Goal: Task Accomplishment & Management: Complete application form

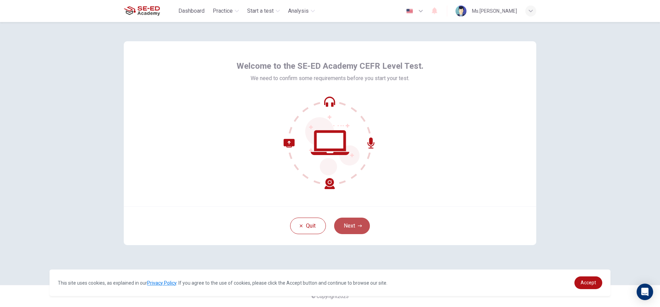
click at [355, 223] on button "Next" at bounding box center [352, 226] width 36 height 16
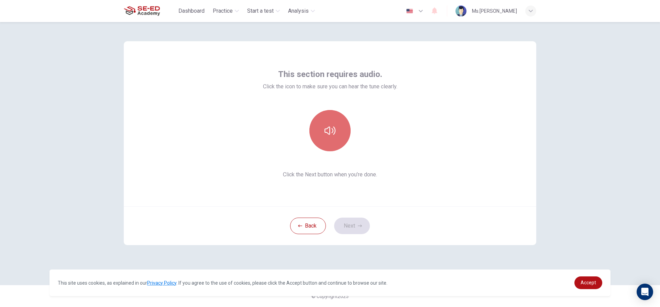
click at [324, 146] on button "button" at bounding box center [329, 130] width 41 height 41
click at [325, 147] on button "button" at bounding box center [329, 130] width 41 height 41
click at [339, 136] on button "button" at bounding box center [329, 130] width 41 height 41
click at [352, 139] on div at bounding box center [330, 130] width 74 height 41
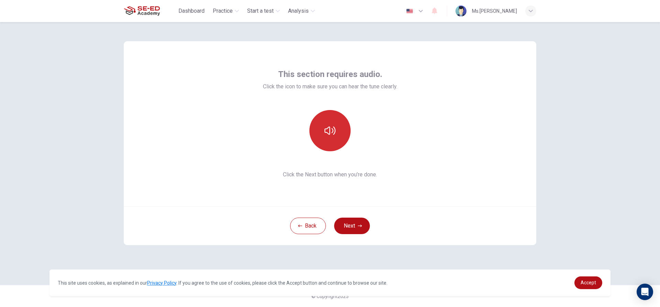
click at [346, 141] on button "button" at bounding box center [329, 130] width 41 height 41
click at [337, 136] on button "button" at bounding box center [329, 130] width 41 height 41
click at [337, 124] on button "button" at bounding box center [329, 130] width 41 height 41
click at [340, 133] on button "button" at bounding box center [329, 130] width 41 height 41
click at [359, 230] on button "Next" at bounding box center [352, 226] width 36 height 16
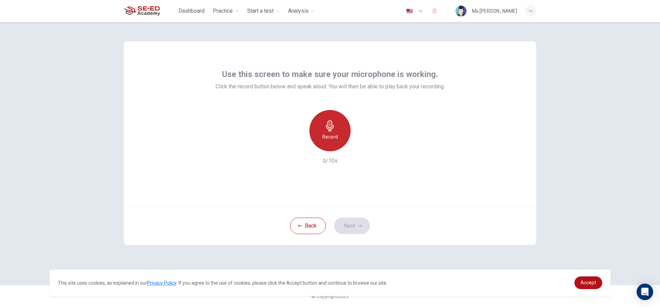
click at [329, 126] on icon "button" at bounding box center [329, 125] width 11 height 11
click at [362, 141] on div "button" at bounding box center [361, 145] width 11 height 11
click at [339, 138] on div "Record" at bounding box center [329, 130] width 41 height 41
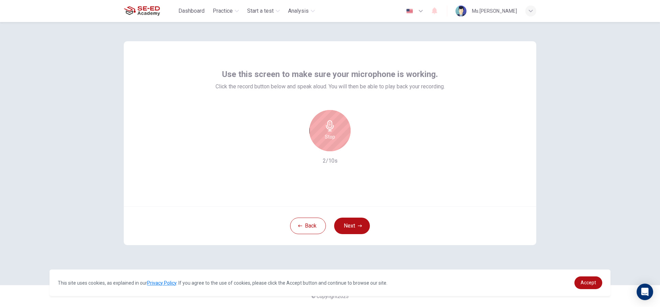
click at [343, 143] on div "Stop" at bounding box center [329, 130] width 41 height 41
click at [360, 145] on icon "button" at bounding box center [361, 145] width 7 height 7
click at [363, 146] on icon "button" at bounding box center [362, 146] width 3 height 4
click at [331, 139] on h6 "Record" at bounding box center [329, 137] width 15 height 8
click at [338, 130] on div "Stop" at bounding box center [329, 130] width 41 height 41
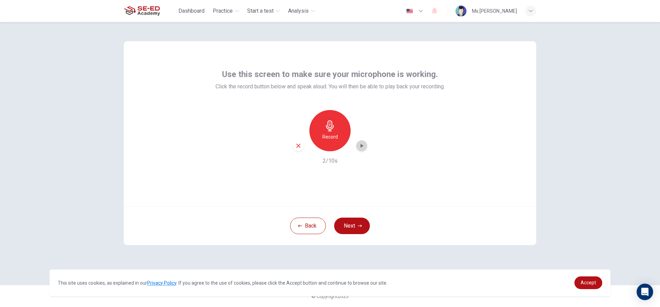
click at [363, 141] on div "button" at bounding box center [361, 145] width 11 height 11
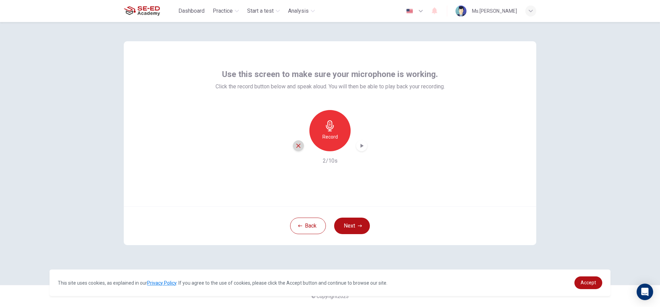
click at [296, 146] on icon "button" at bounding box center [298, 146] width 6 height 6
click at [327, 126] on icon "button" at bounding box center [329, 125] width 11 height 11
click at [328, 126] on icon "button" at bounding box center [330, 125] width 8 height 11
click at [363, 142] on icon "button" at bounding box center [361, 145] width 7 height 7
click at [311, 232] on button "Back" at bounding box center [308, 226] width 36 height 16
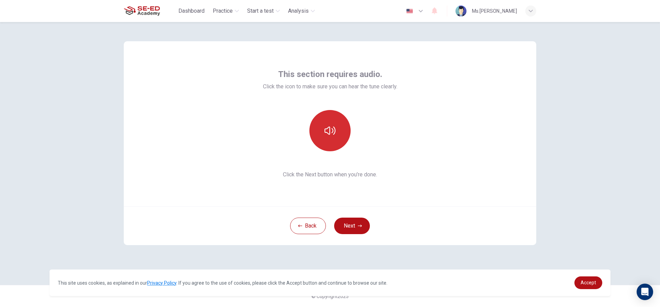
click at [339, 139] on button "button" at bounding box center [329, 130] width 41 height 41
click at [349, 124] on button "button" at bounding box center [329, 130] width 41 height 41
click at [362, 227] on button "Next" at bounding box center [352, 226] width 36 height 16
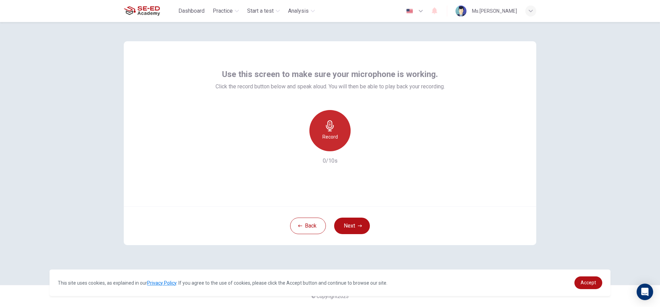
click at [330, 135] on h6 "Record" at bounding box center [329, 137] width 15 height 8
click at [330, 137] on h6 "Stop" at bounding box center [330, 137] width 10 height 8
click at [365, 148] on icon "button" at bounding box center [361, 145] width 7 height 7
click at [365, 143] on icon "button" at bounding box center [361, 145] width 7 height 7
click at [295, 147] on icon "button" at bounding box center [298, 146] width 6 height 6
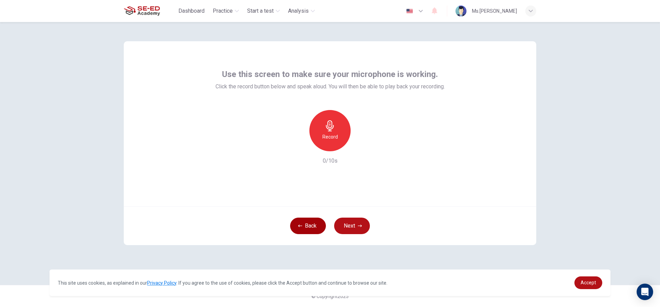
click at [304, 229] on button "Back" at bounding box center [308, 226] width 36 height 16
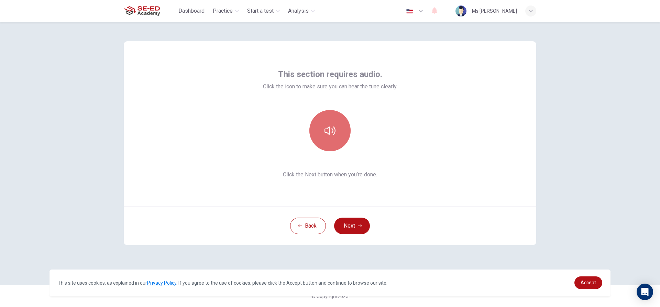
click at [325, 128] on icon "button" at bounding box center [329, 130] width 11 height 11
click at [363, 225] on button "Next" at bounding box center [352, 226] width 36 height 16
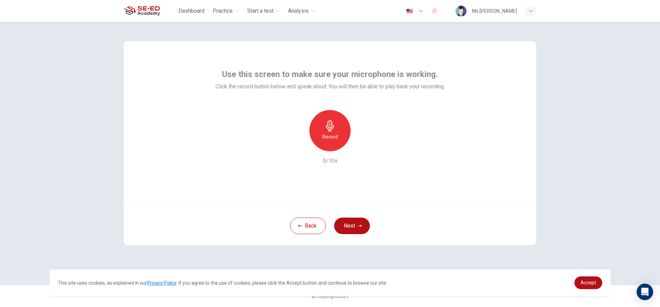
click at [326, 129] on icon "button" at bounding box center [329, 125] width 11 height 11
click at [326, 127] on icon "button" at bounding box center [329, 125] width 11 height 11
click at [363, 149] on icon "button" at bounding box center [361, 145] width 7 height 7
click at [298, 148] on icon "button" at bounding box center [298, 146] width 6 height 6
click at [350, 221] on button "Next" at bounding box center [352, 226] width 36 height 16
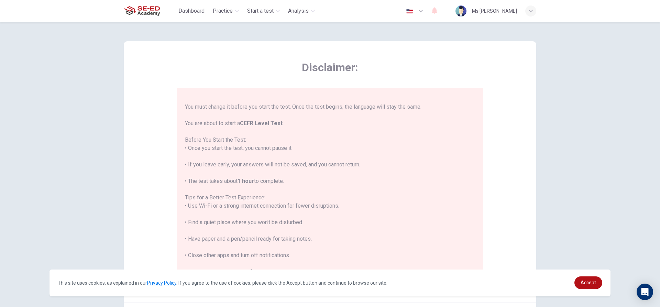
scroll to position [66, 0]
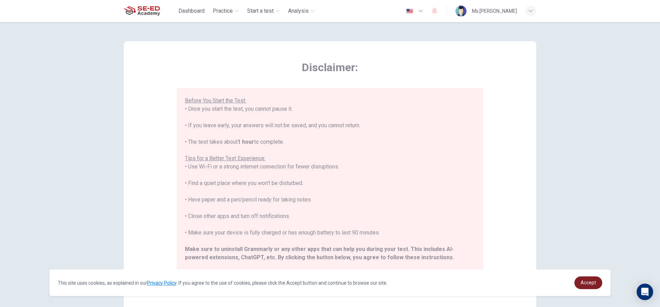
click at [599, 282] on link "Accept" at bounding box center [588, 282] width 28 height 13
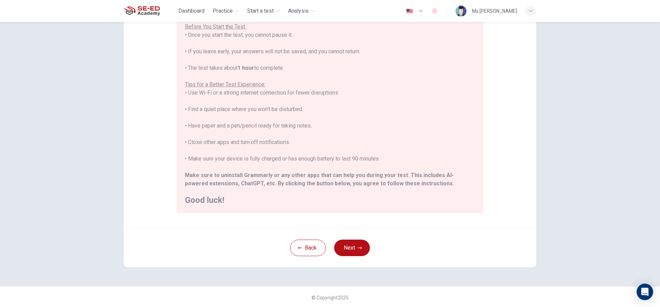
scroll to position [75, 0]
click at [359, 243] on button "Next" at bounding box center [352, 246] width 36 height 16
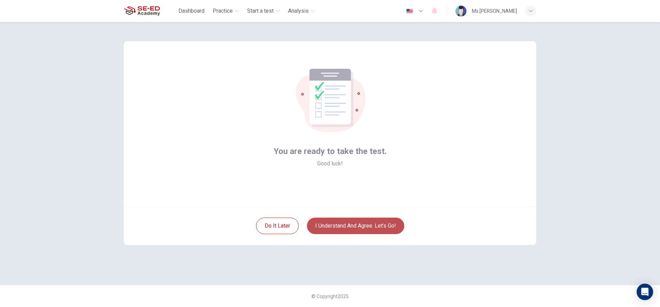
click at [362, 221] on button "I understand and agree. Let’s go!" at bounding box center [355, 226] width 97 height 16
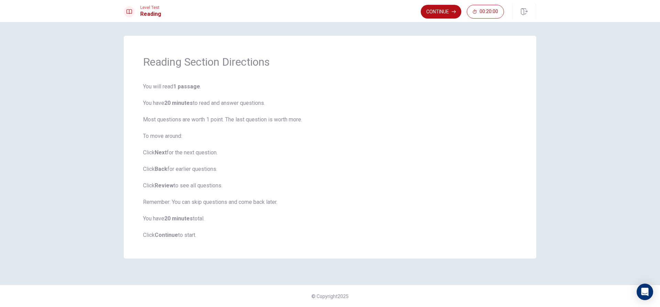
click at [270, 149] on span "You will read 1 passage . You have 20 minutes to read and answer questions. Mos…" at bounding box center [330, 160] width 374 height 157
click at [452, 11] on icon "button" at bounding box center [454, 12] width 4 height 4
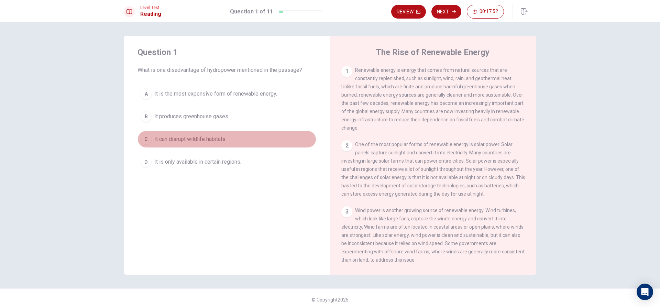
click at [191, 141] on span "It can disrupt wildlife habitats." at bounding box center [190, 139] width 72 height 8
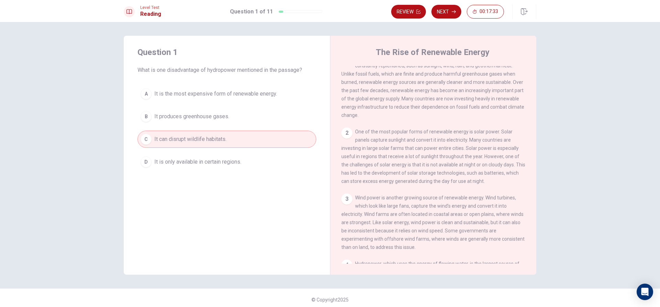
scroll to position [34, 0]
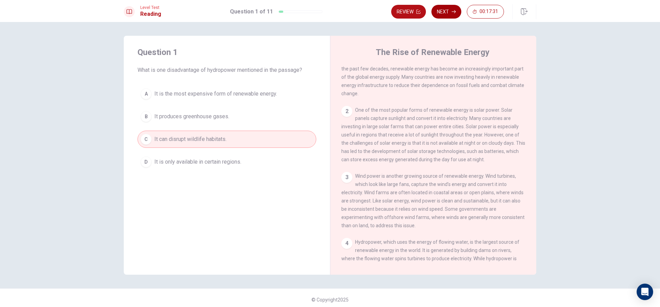
click at [438, 13] on button "Next" at bounding box center [446, 12] width 30 height 14
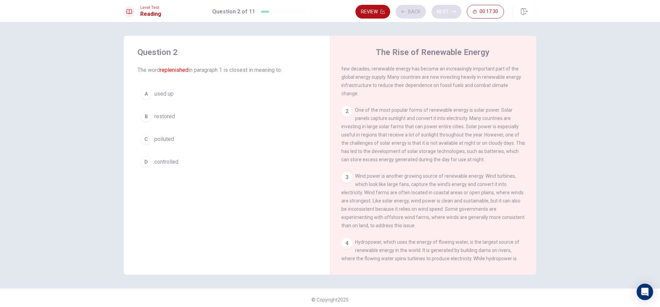
scroll to position [0, 0]
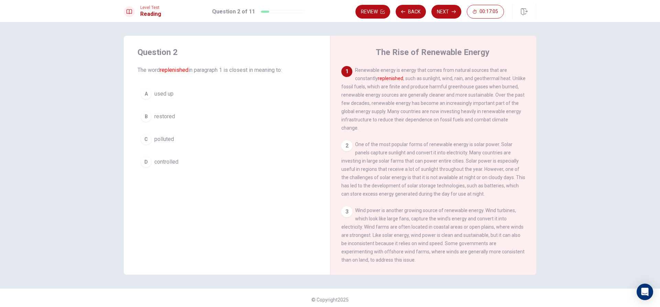
click at [185, 113] on button "B restored" at bounding box center [226, 116] width 179 height 17
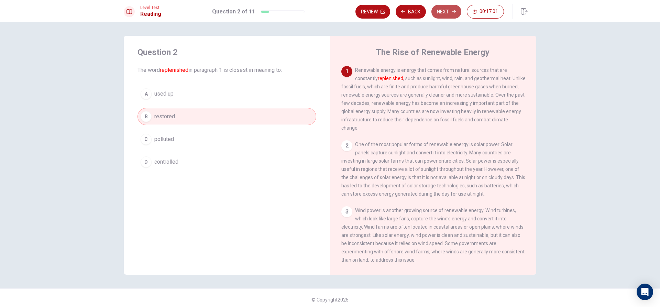
click at [443, 10] on button "Next" at bounding box center [446, 12] width 30 height 14
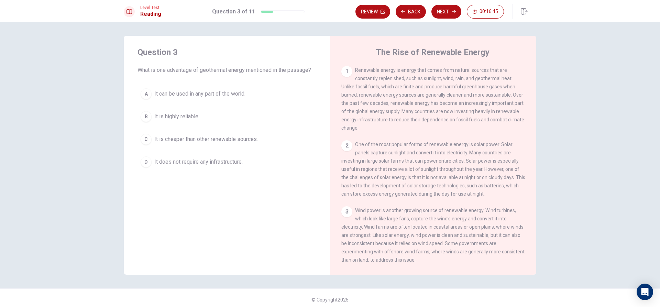
click at [187, 94] on span "It can be used in any part of the world." at bounding box center [199, 94] width 91 height 8
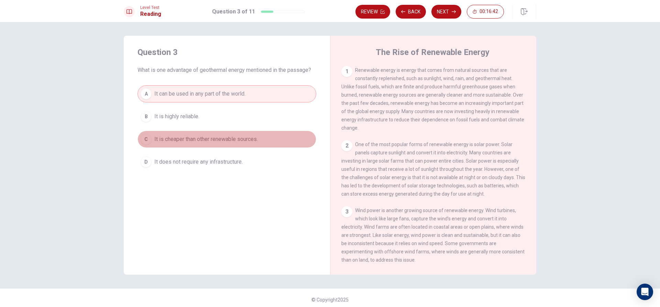
click at [216, 145] on button "C It is cheaper than other renewable sources." at bounding box center [226, 139] width 179 height 17
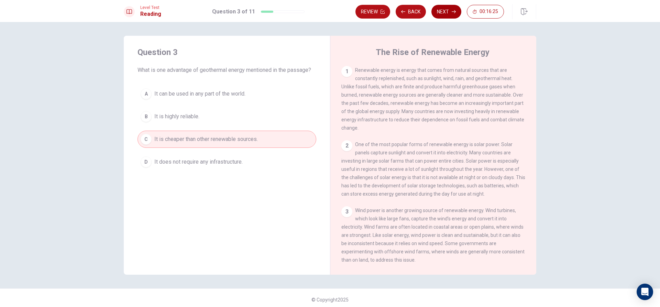
click at [445, 8] on button "Next" at bounding box center [446, 12] width 30 height 14
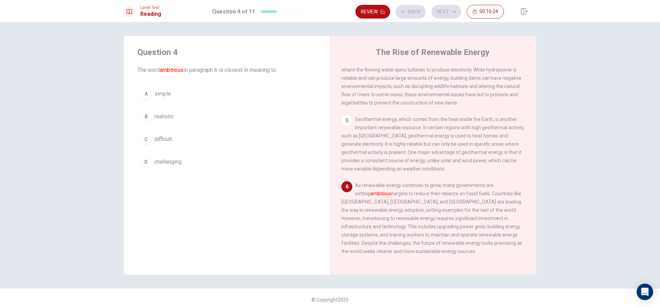
scroll to position [239, 0]
click at [210, 160] on button "D challenging" at bounding box center [226, 161] width 179 height 17
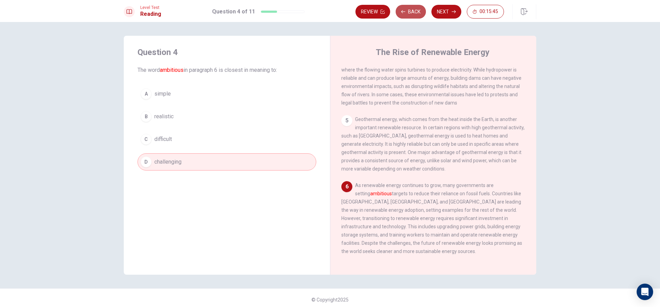
click at [407, 12] on button "Back" at bounding box center [411, 12] width 30 height 14
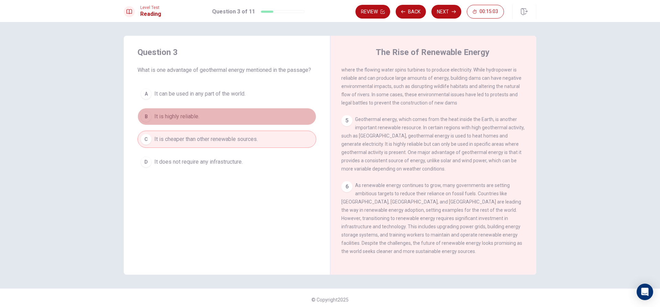
click at [209, 121] on button "B It is highly reliable." at bounding box center [226, 116] width 179 height 17
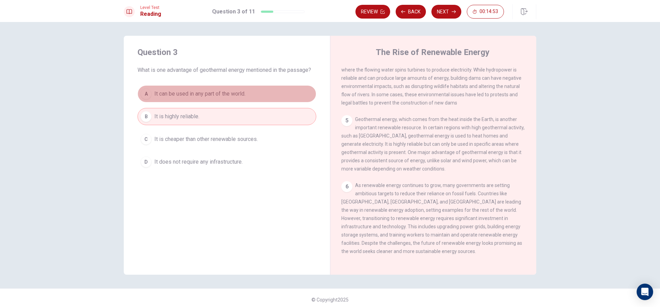
click at [246, 98] on button "A It can be used in any part of the world." at bounding box center [226, 93] width 179 height 17
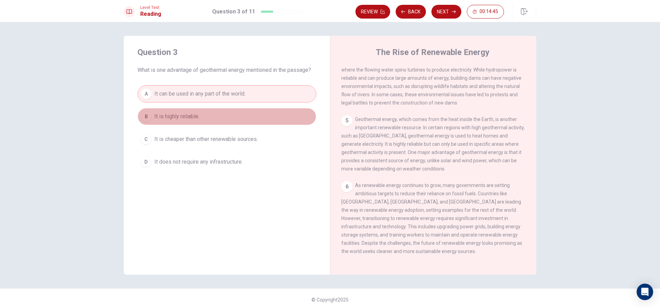
click at [249, 114] on button "B It is highly reliable." at bounding box center [226, 116] width 179 height 17
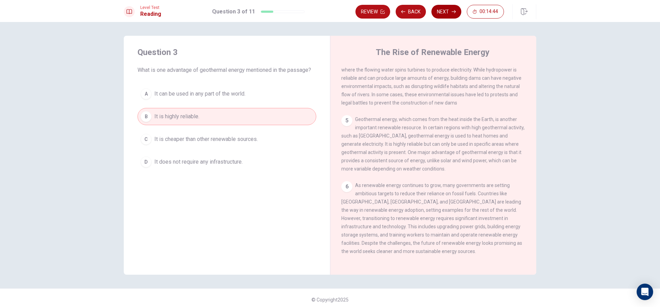
click at [442, 8] on button "Next" at bounding box center [446, 12] width 30 height 14
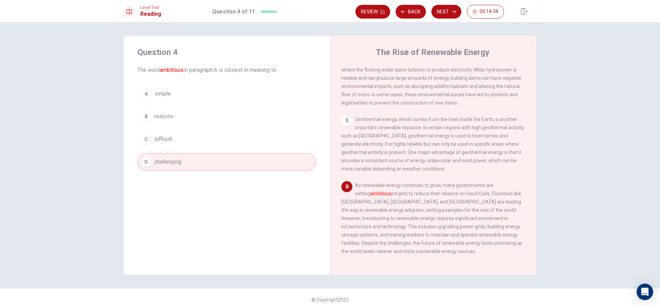
drag, startPoint x: 401, startPoint y: 193, endPoint x: 423, endPoint y: 194, distance: 22.0
click at [423, 194] on span "As renewable energy continues to grow, many governments are setting ambitious t…" at bounding box center [431, 218] width 181 height 71
click at [460, 12] on button "Next" at bounding box center [446, 12] width 30 height 14
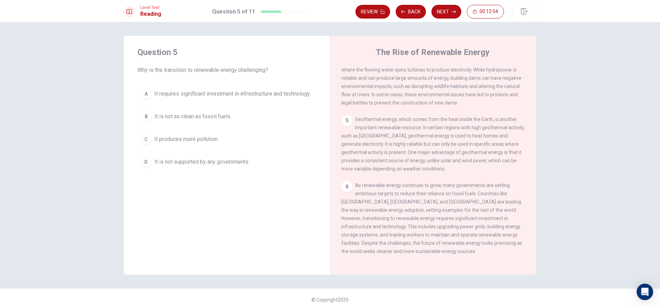
click at [276, 97] on span "It requires significant investment in infrastructure and technology." at bounding box center [232, 94] width 156 height 8
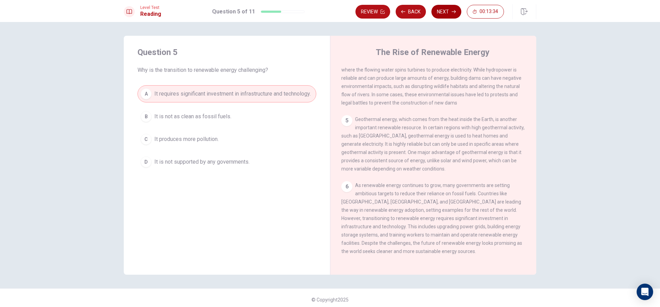
click at [447, 13] on button "Next" at bounding box center [446, 12] width 30 height 14
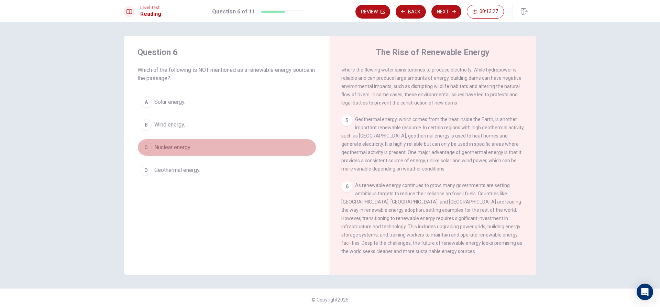
click at [188, 151] on span "Nuclear energy." at bounding box center [172, 147] width 37 height 8
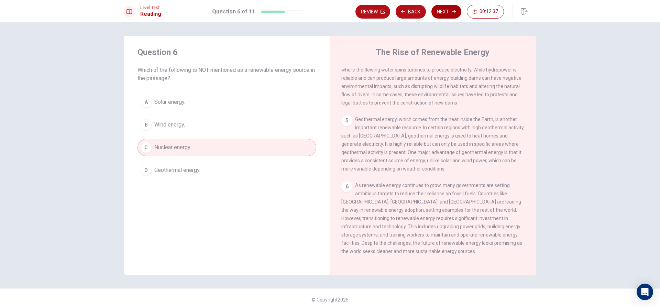
click at [454, 14] on button "Next" at bounding box center [446, 12] width 30 height 14
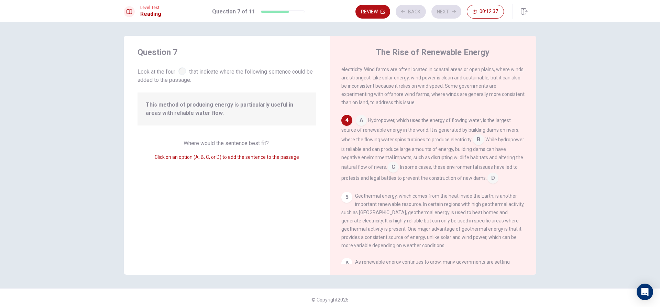
scroll to position [162, 0]
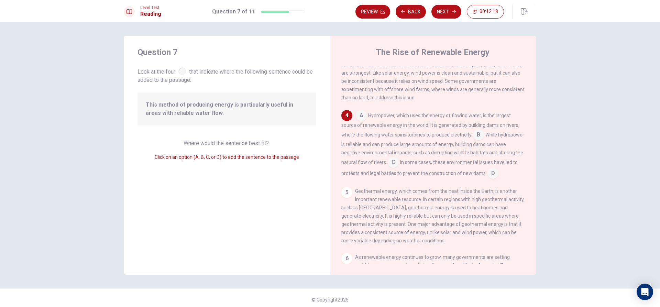
click at [200, 144] on span "Where would the sentence best fit?" at bounding box center [227, 143] width 87 height 7
click at [242, 141] on span "Where would the sentence best fit?" at bounding box center [227, 143] width 87 height 7
click at [479, 141] on input at bounding box center [478, 135] width 11 height 11
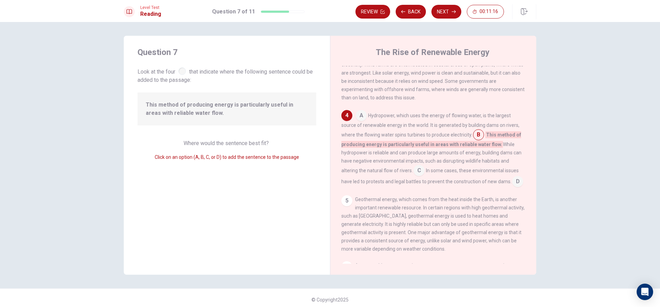
click at [516, 186] on input at bounding box center [517, 182] width 11 height 11
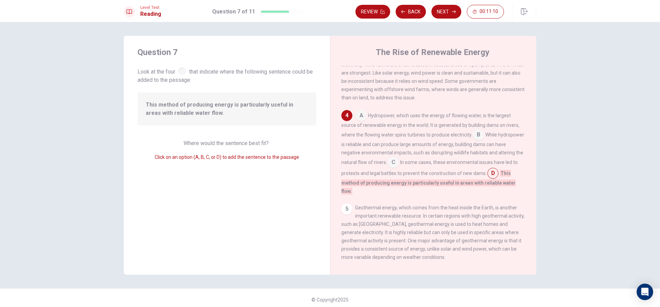
click at [480, 141] on input at bounding box center [478, 135] width 11 height 11
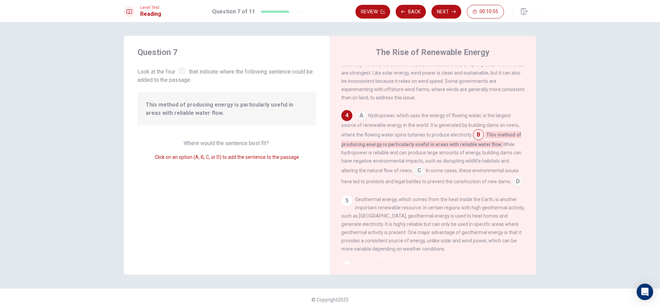
click at [358, 122] on input at bounding box center [361, 116] width 11 height 11
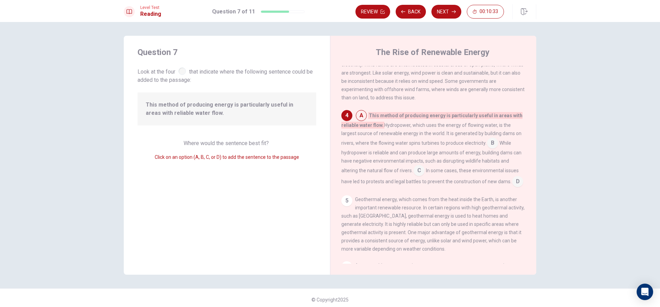
click at [490, 149] on input at bounding box center [492, 143] width 11 height 11
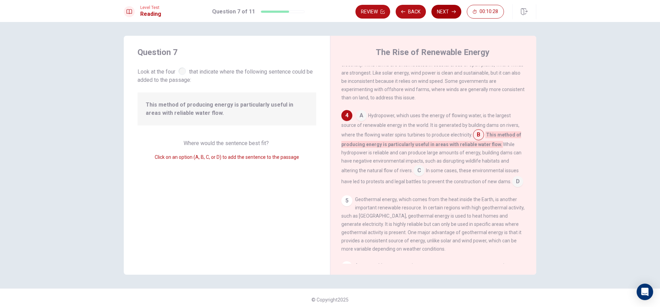
click at [448, 7] on button "Next" at bounding box center [446, 12] width 30 height 14
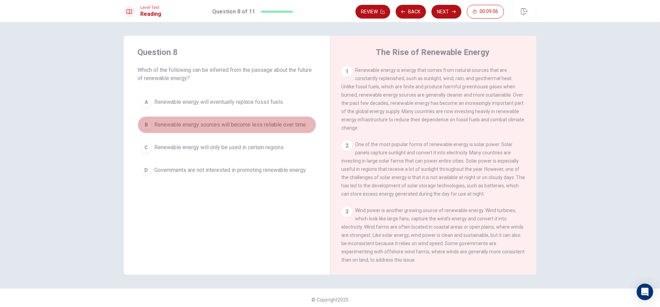
click at [212, 126] on span "Renewable energy sources will become less reliable over time." at bounding box center [230, 125] width 153 height 8
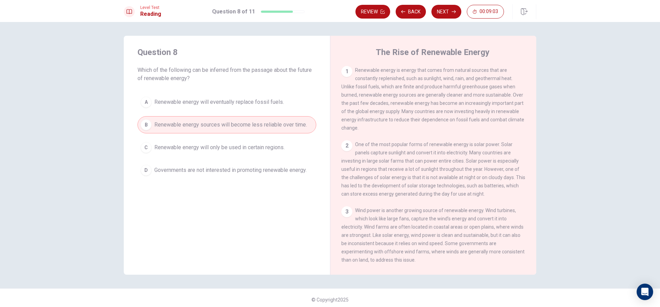
click at [224, 100] on span "Renewable energy will eventually replace fossil fuels." at bounding box center [219, 102] width 130 height 8
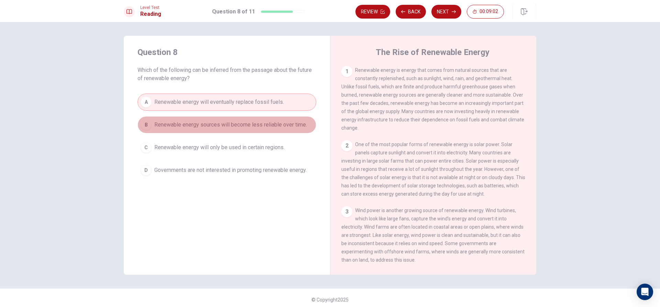
click at [219, 119] on button "B Renewable energy sources will become less reliable over time." at bounding box center [226, 124] width 179 height 17
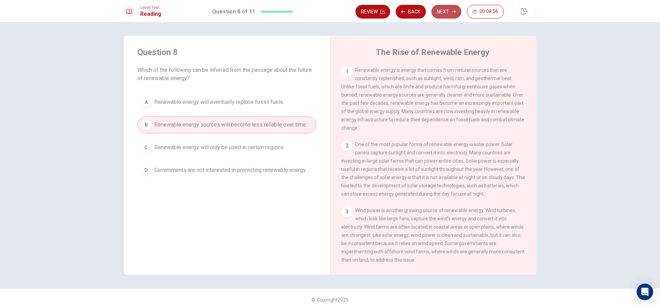
click at [445, 16] on button "Next" at bounding box center [446, 12] width 30 height 14
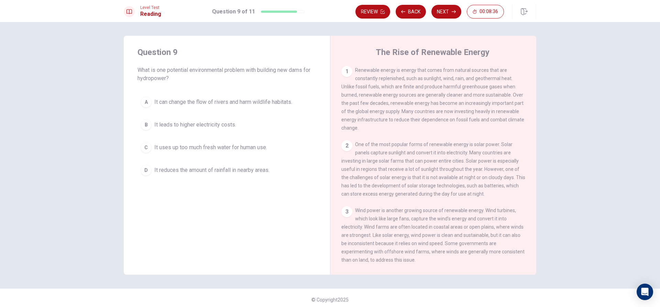
drag, startPoint x: 224, startPoint y: 99, endPoint x: 219, endPoint y: 114, distance: 15.5
click at [219, 113] on div "A It can change the flow of rivers and harm wildlife habitats. B It leads to hi…" at bounding box center [226, 135] width 179 height 85
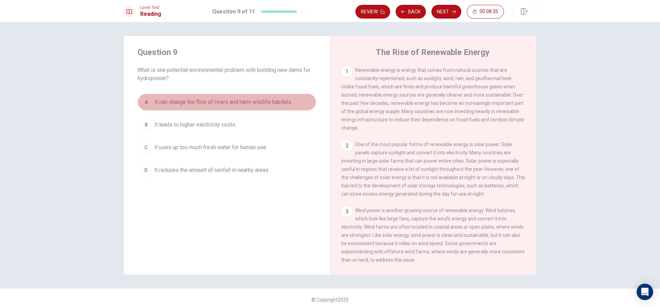
click at [227, 106] on span "It can change the flow of rivers and harm wildlife habitats." at bounding box center [223, 102] width 138 height 8
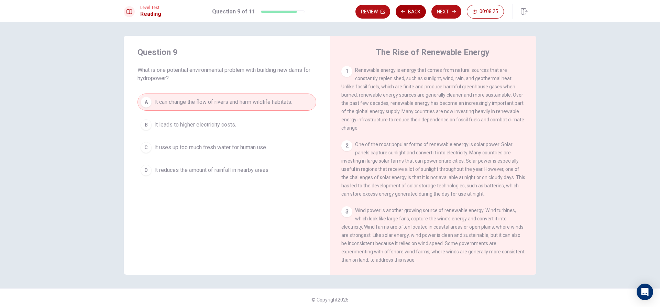
click at [415, 15] on button "Back" at bounding box center [411, 12] width 30 height 14
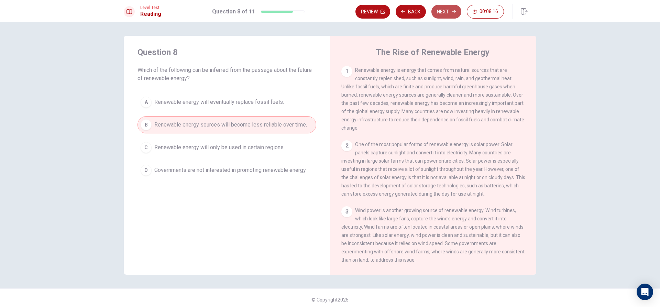
click at [445, 11] on button "Next" at bounding box center [446, 12] width 30 height 14
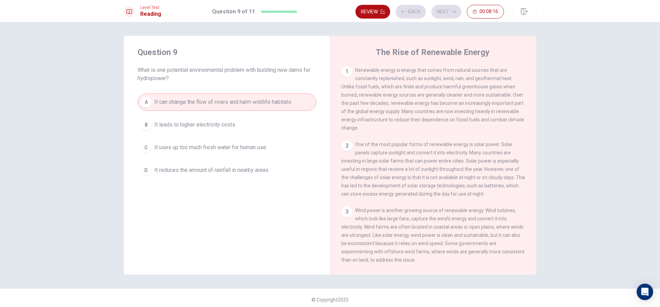
click at [445, 11] on div "Review Back Next 00:08:16" at bounding box center [429, 12] width 148 height 14
click at [450, 9] on button "Next" at bounding box center [446, 12] width 30 height 14
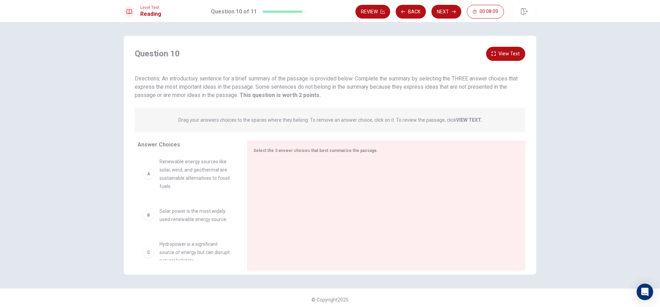
scroll to position [0, 0]
click at [467, 120] on strong "VIEW TEXT." at bounding box center [469, 119] width 26 height 5
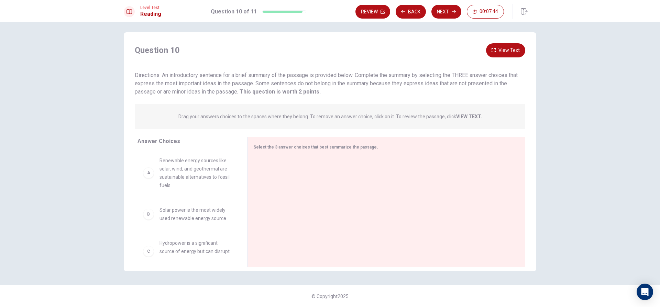
click at [455, 112] on span "Drag your answers choices to the spaces where they belong. To remove an answer …" at bounding box center [330, 116] width 304 height 8
click at [499, 51] on button "View Text" at bounding box center [505, 50] width 39 height 14
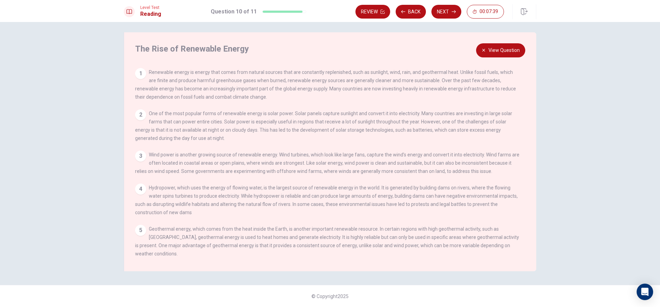
click at [508, 47] on button "View Question" at bounding box center [500, 50] width 49 height 14
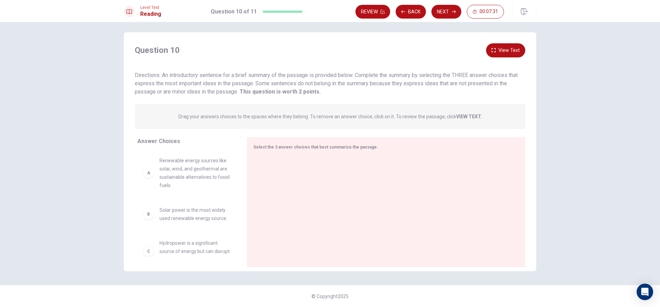
click at [149, 179] on div "A Renewable energy sources like solar, wind, and geothermal are sustainable alt…" at bounding box center [187, 172] width 88 height 33
click at [150, 175] on div "A" at bounding box center [148, 172] width 11 height 11
drag, startPoint x: 150, startPoint y: 173, endPoint x: 162, endPoint y: 171, distance: 12.6
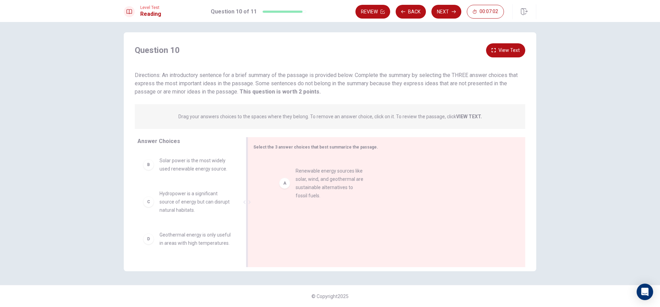
drag, startPoint x: 185, startPoint y: 173, endPoint x: 330, endPoint y: 184, distance: 145.5
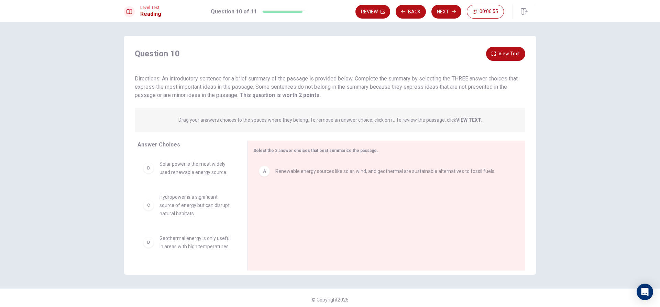
click at [503, 46] on div "Question 10 View Text Directions: An introductory sentence for a brief summary …" at bounding box center [330, 155] width 412 height 239
click at [503, 62] on div "Question 10 View Text Directions: An introductory sentence for a brief summary …" at bounding box center [330, 73] width 412 height 53
click at [504, 58] on button "View Text" at bounding box center [505, 54] width 39 height 14
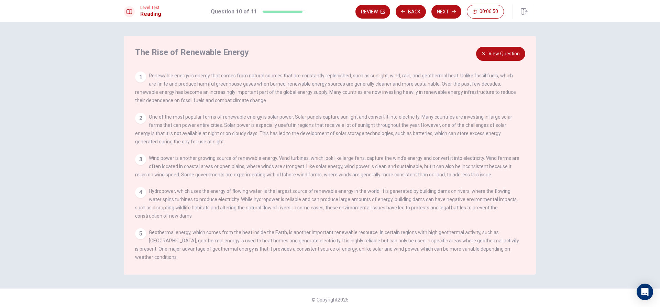
click at [501, 53] on button "View Question" at bounding box center [500, 54] width 49 height 14
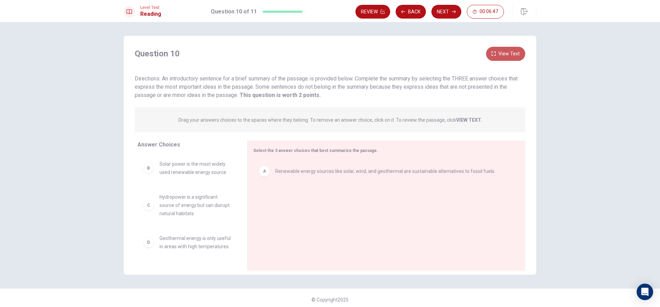
click at [500, 55] on button "View Text" at bounding box center [505, 54] width 39 height 14
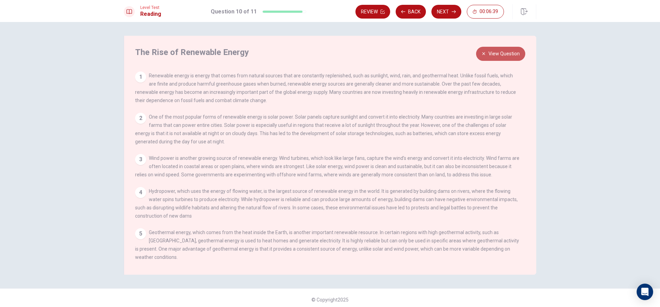
click at [503, 53] on button "View Question" at bounding box center [500, 54] width 49 height 14
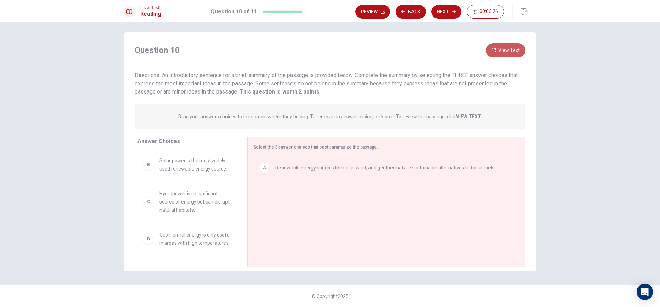
click at [501, 53] on button "View Text" at bounding box center [505, 50] width 39 height 14
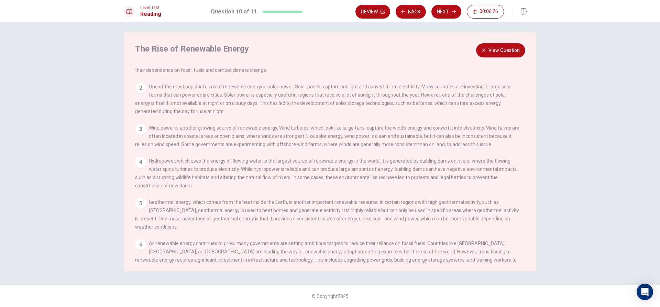
scroll to position [41, 0]
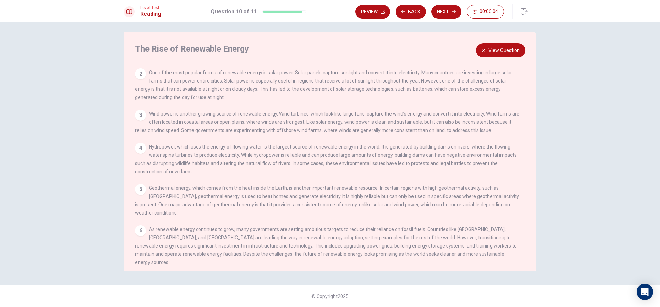
click at [493, 48] on button "View Question" at bounding box center [500, 50] width 49 height 14
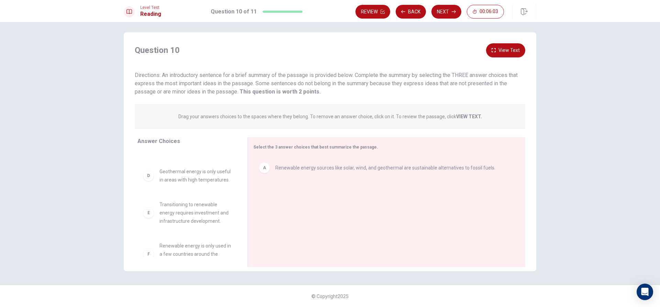
scroll to position [87, 0]
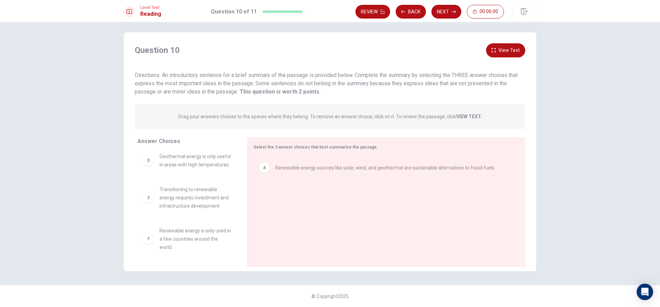
click at [500, 48] on button "View Text" at bounding box center [505, 50] width 39 height 14
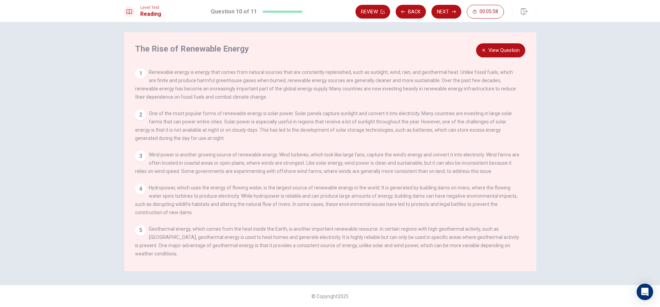
scroll to position [41, 0]
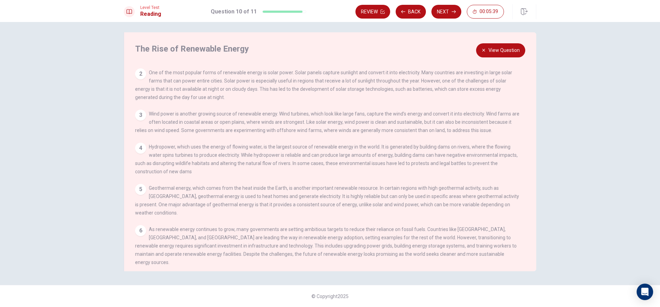
click at [485, 55] on button "View Question" at bounding box center [500, 50] width 49 height 14
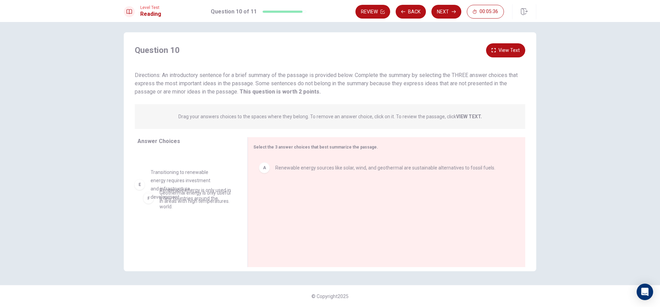
scroll to position [76, 0]
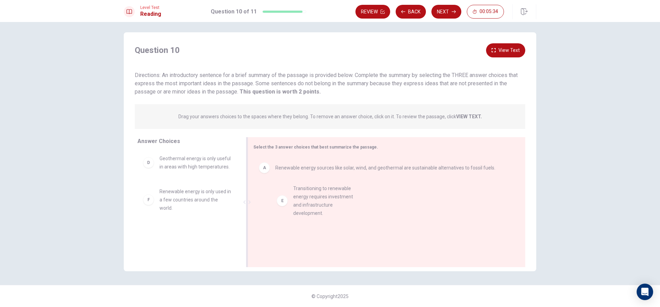
drag, startPoint x: 180, startPoint y: 202, endPoint x: 318, endPoint y: 201, distance: 137.8
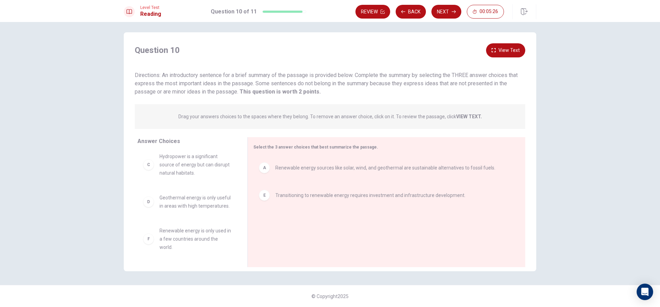
scroll to position [0, 0]
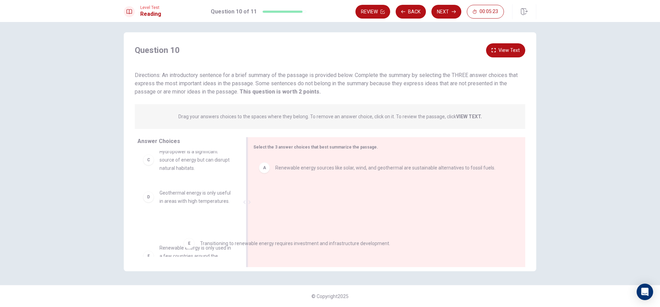
drag, startPoint x: 306, startPoint y: 200, endPoint x: 189, endPoint y: 246, distance: 125.2
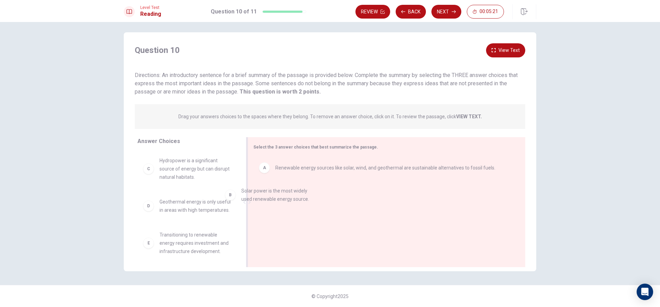
drag, startPoint x: 179, startPoint y: 160, endPoint x: 296, endPoint y: 190, distance: 120.7
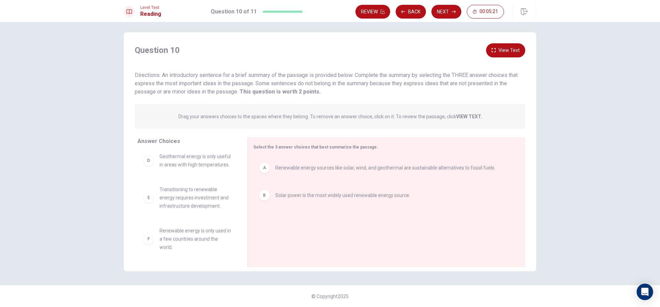
scroll to position [54, 0]
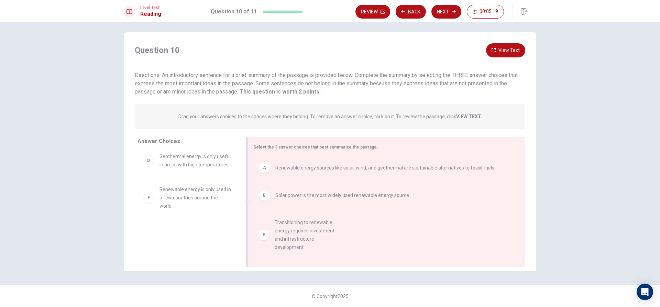
drag, startPoint x: 186, startPoint y: 210, endPoint x: 302, endPoint y: 241, distance: 121.1
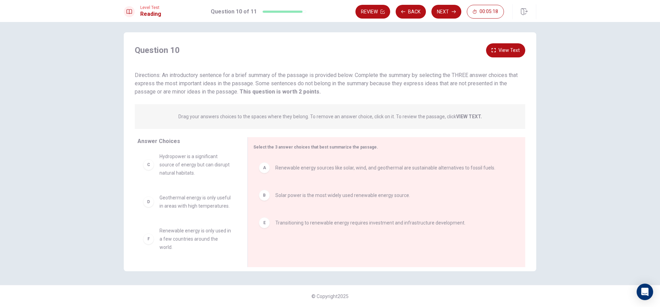
scroll to position [12, 0]
click at [444, 13] on button "Next" at bounding box center [446, 12] width 30 height 14
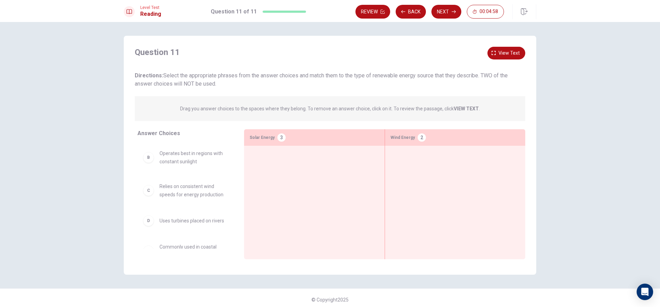
scroll to position [0, 0]
drag, startPoint x: 209, startPoint y: 163, endPoint x: 314, endPoint y: 174, distance: 105.5
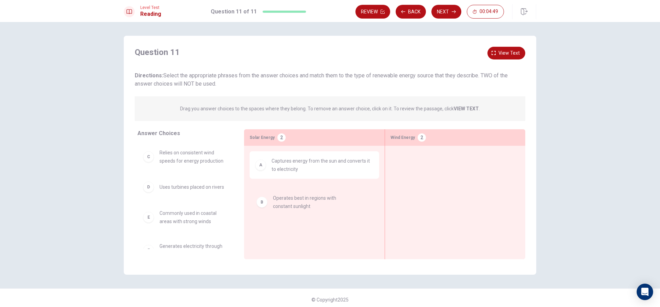
drag, startPoint x: 187, startPoint y: 163, endPoint x: 302, endPoint y: 197, distance: 120.3
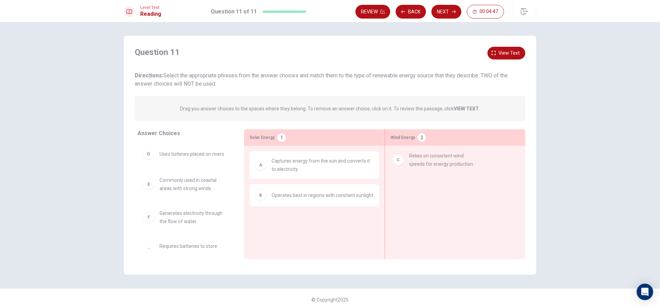
drag, startPoint x: 212, startPoint y: 162, endPoint x: 468, endPoint y: 161, distance: 255.7
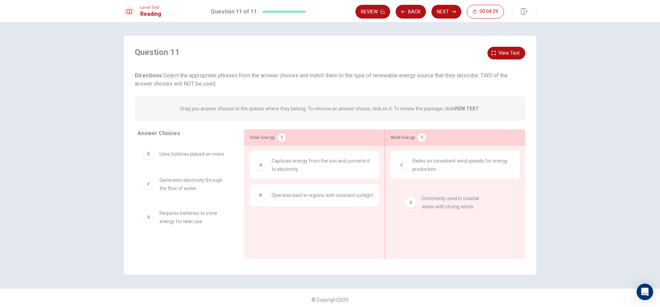
drag, startPoint x: 179, startPoint y: 190, endPoint x: 450, endPoint y: 206, distance: 271.3
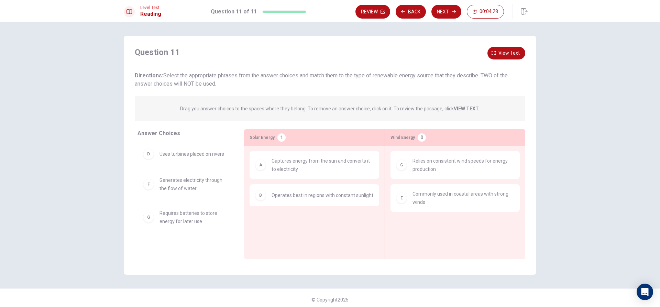
scroll to position [3, 0]
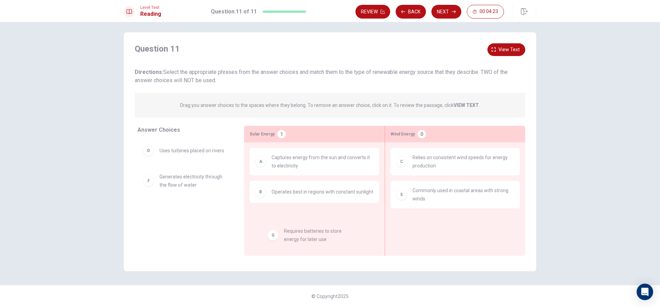
drag, startPoint x: 175, startPoint y: 213, endPoint x: 289, endPoint y: 234, distance: 116.4
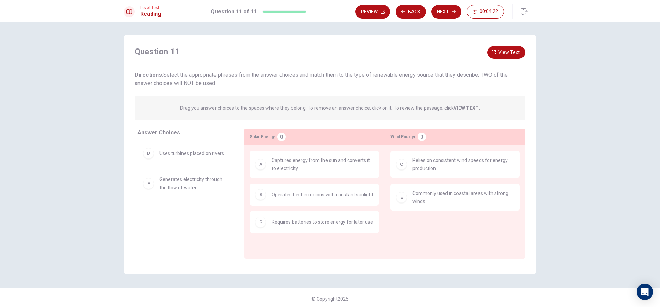
scroll to position [0, 0]
click at [449, 11] on button "Next" at bounding box center [446, 12] width 30 height 14
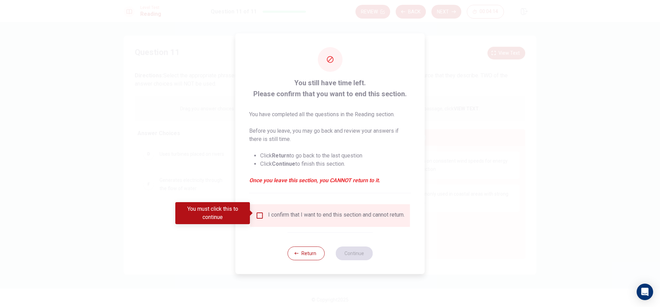
click at [482, 191] on div at bounding box center [330, 153] width 660 height 307
click at [262, 213] on input "You must click this to continue" at bounding box center [260, 215] width 8 height 8
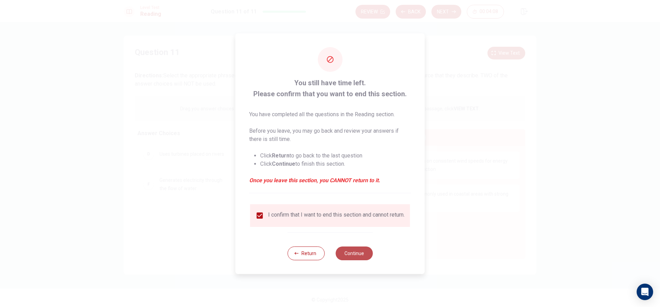
click at [356, 252] on button "Continue" at bounding box center [353, 253] width 37 height 14
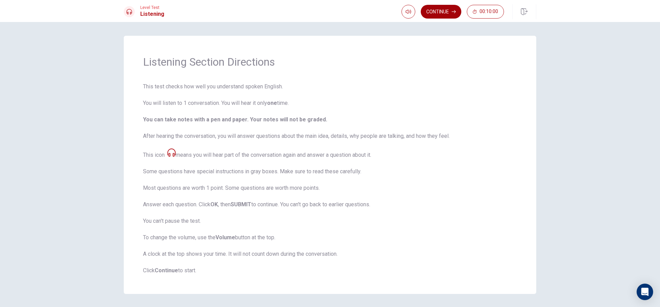
click at [452, 12] on icon "button" at bounding box center [454, 12] width 4 height 4
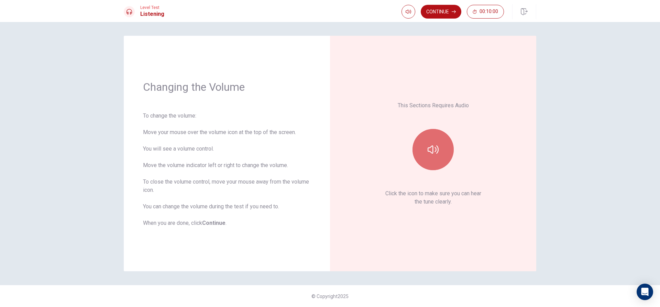
click at [429, 152] on icon "button" at bounding box center [433, 149] width 11 height 11
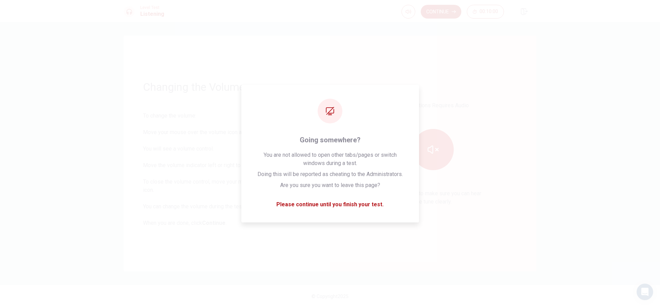
click at [426, 144] on button "button" at bounding box center [432, 149] width 41 height 41
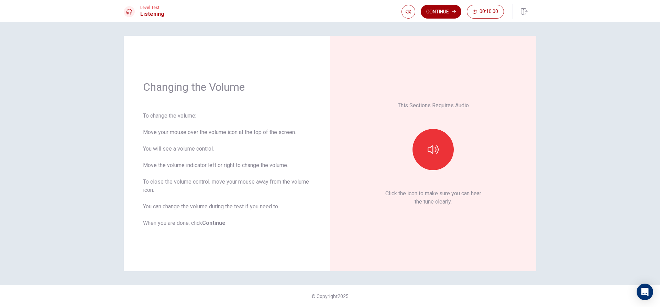
click at [440, 12] on button "Continue" at bounding box center [441, 12] width 41 height 14
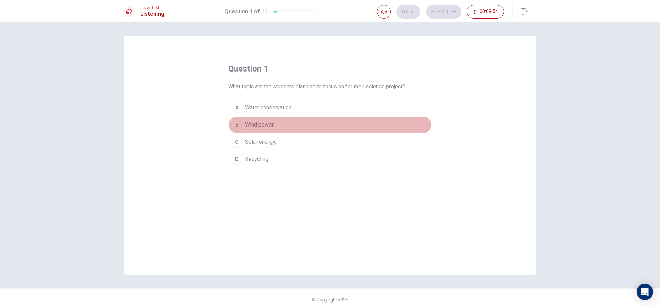
click at [264, 124] on span "Wind power." at bounding box center [259, 125] width 29 height 8
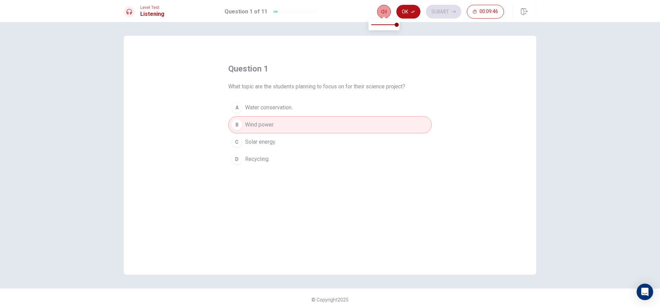
click at [382, 11] on icon "button" at bounding box center [383, 12] width 5 height 4
click at [401, 51] on div "question 1 What topic are the students planning to focus on for their science p…" at bounding box center [330, 155] width 412 height 239
click at [411, 13] on icon "button" at bounding box center [413, 12] width 4 height 4
click at [412, 14] on div "Ok Submit 00:09:42" at bounding box center [440, 12] width 127 height 14
click at [452, 12] on icon "button" at bounding box center [454, 11] width 4 height 3
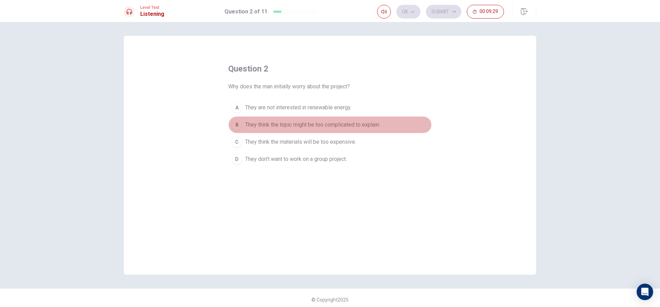
click at [345, 122] on span "They think the topic might be too complicated to explain." at bounding box center [312, 125] width 135 height 8
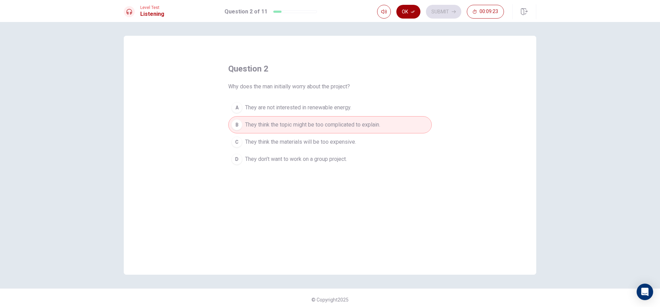
click at [412, 14] on button "Ok" at bounding box center [408, 12] width 24 height 14
click at [445, 12] on button "Submit" at bounding box center [443, 12] width 35 height 14
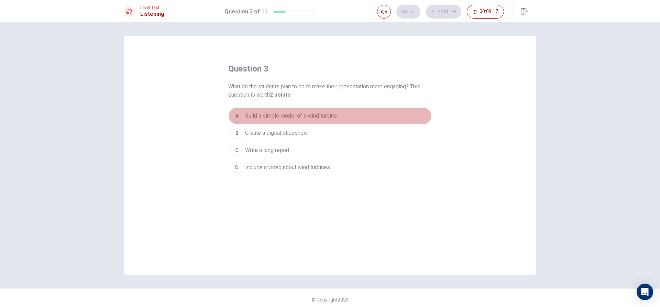
click at [271, 115] on span "Build a simple model of a wind turbine." at bounding box center [291, 116] width 93 height 8
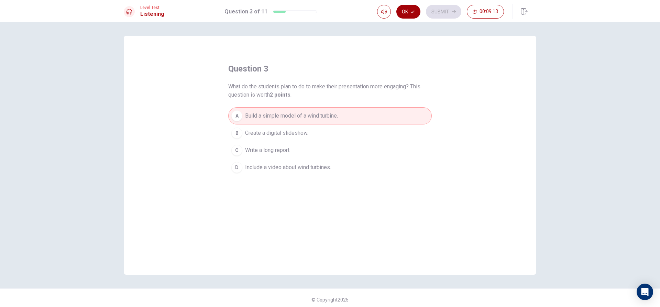
click at [404, 11] on button "Ok" at bounding box center [408, 12] width 24 height 14
click at [442, 12] on button "Submit" at bounding box center [443, 12] width 35 height 14
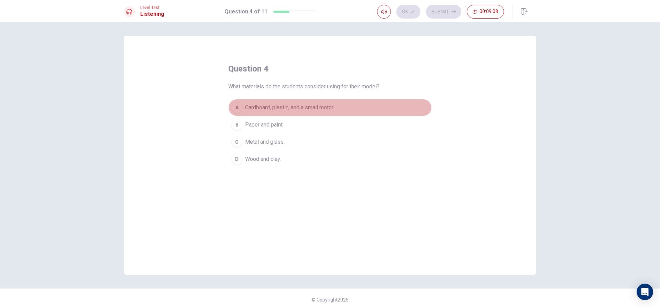
click at [305, 111] on span "Cardboard, plastic, and a small motor." at bounding box center [289, 107] width 89 height 8
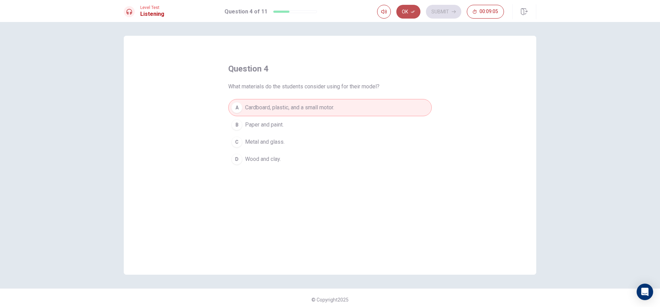
click at [416, 6] on button "Ok" at bounding box center [408, 12] width 24 height 14
click at [450, 11] on button "Submit" at bounding box center [443, 12] width 35 height 14
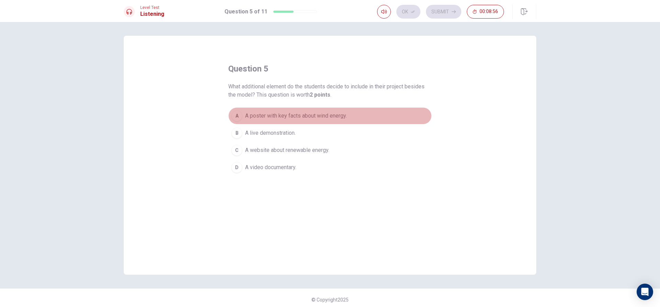
click at [283, 119] on span "A poster with key facts about wind energy." at bounding box center [296, 116] width 102 height 8
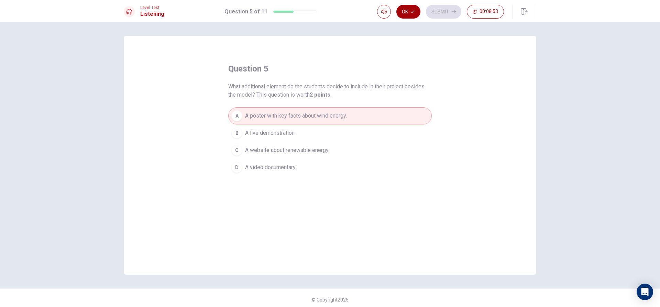
click at [409, 13] on button "Ok" at bounding box center [408, 12] width 24 height 14
click at [447, 14] on button "Submit" at bounding box center [443, 12] width 35 height 14
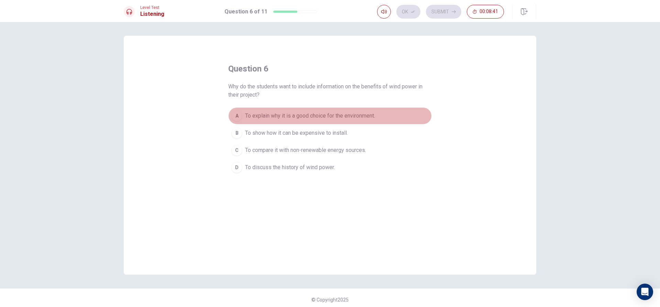
click at [304, 117] on span "To explain why it is a good choice for the environment." at bounding box center [310, 116] width 130 height 8
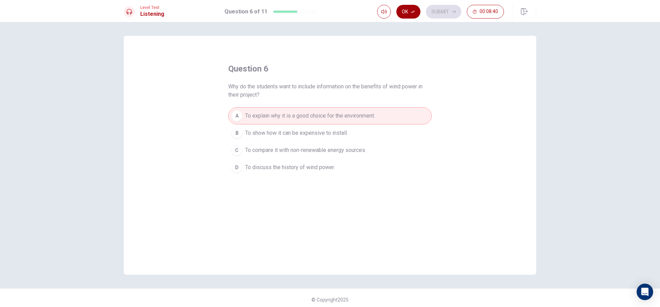
click at [404, 8] on button "Ok" at bounding box center [408, 12] width 24 height 14
click at [437, 8] on button "Submit" at bounding box center [443, 12] width 35 height 14
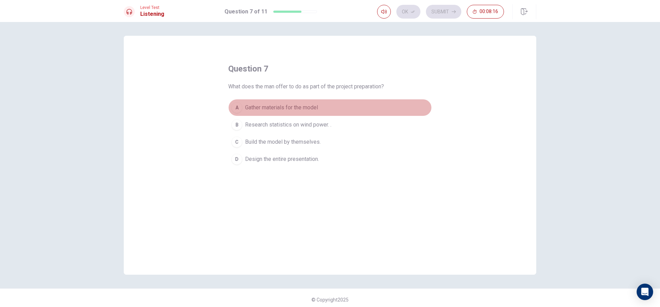
click at [295, 108] on span "Gather materials for the model" at bounding box center [281, 107] width 73 height 8
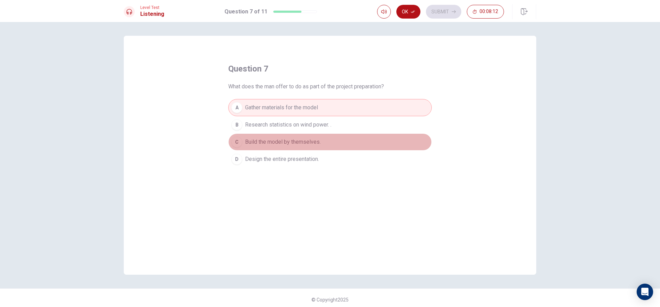
click at [277, 146] on button "C Build the model by themselves." at bounding box center [329, 141] width 203 height 17
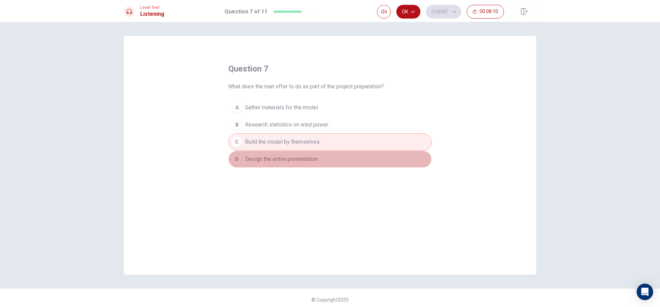
click at [297, 157] on span "Design the entire presentation." at bounding box center [282, 159] width 74 height 8
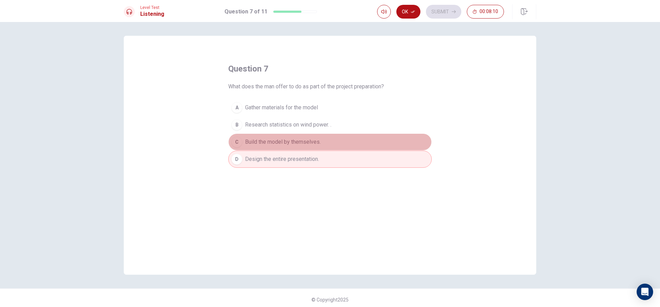
click at [305, 144] on span "Build the model by themselves." at bounding box center [283, 142] width 76 height 8
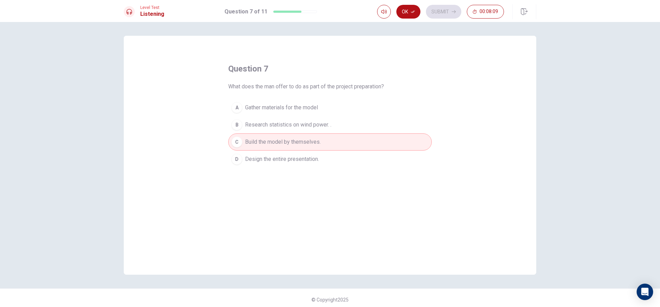
click at [309, 125] on span "Research statistics on wind power. ." at bounding box center [288, 125] width 86 height 8
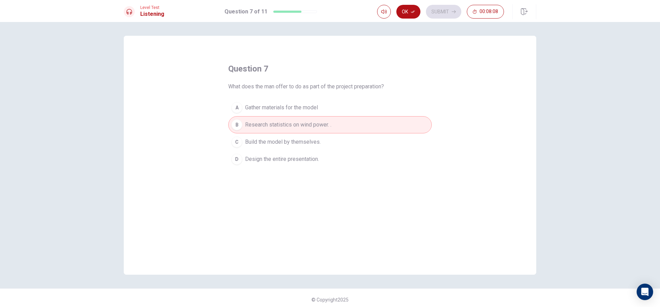
click at [313, 109] on span "Gather materials for the model" at bounding box center [281, 107] width 73 height 8
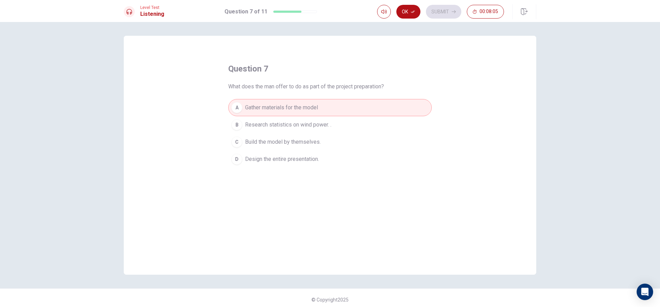
click at [302, 143] on span "Build the model by themselves." at bounding box center [283, 142] width 76 height 8
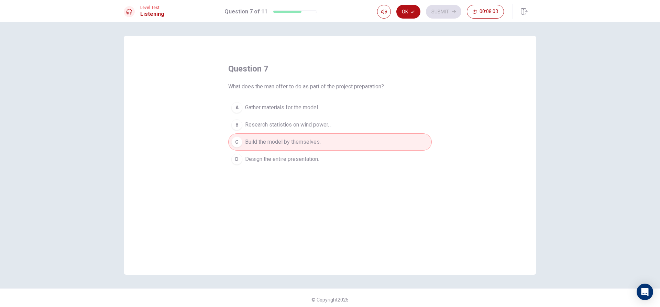
click at [302, 157] on span "Design the entire presentation." at bounding box center [282, 159] width 74 height 8
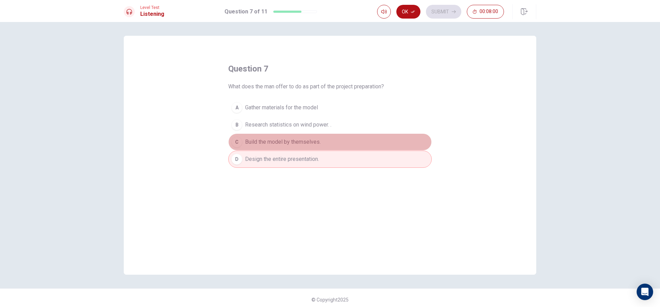
click at [308, 137] on button "C Build the model by themselves." at bounding box center [329, 141] width 203 height 17
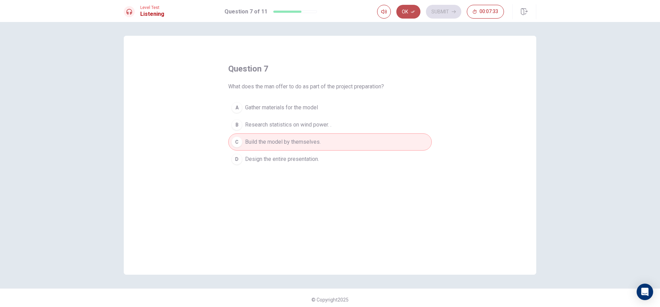
click at [414, 12] on icon "button" at bounding box center [413, 12] width 4 height 2
click at [407, 12] on div "Ok Submit 00:07:31" at bounding box center [440, 12] width 127 height 14
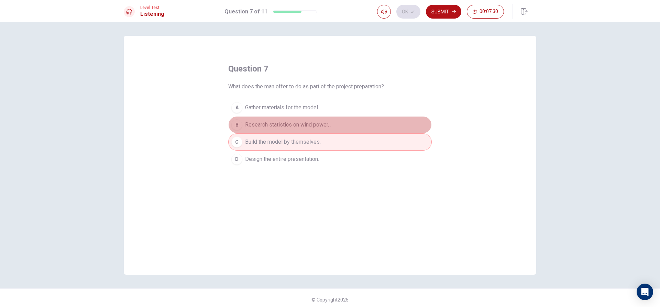
click at [362, 123] on button "B Research statistics on wind power. ." at bounding box center [329, 124] width 203 height 17
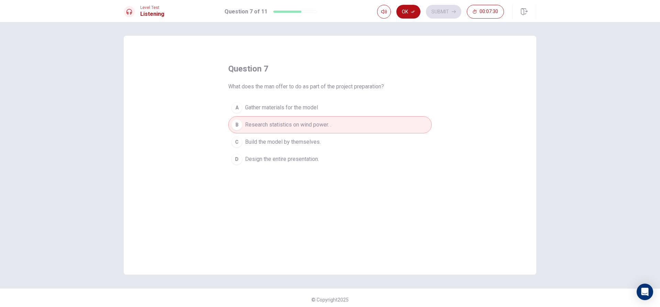
click at [350, 137] on button "C Build the model by themselves." at bounding box center [329, 141] width 203 height 17
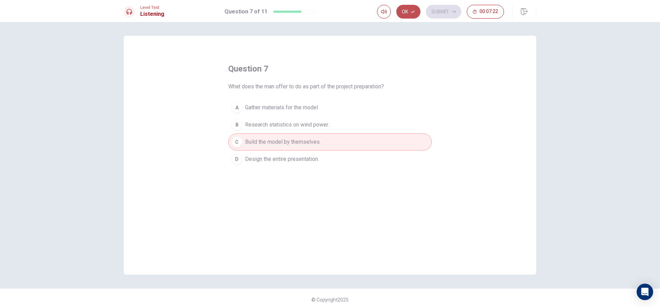
click at [405, 11] on button "Ok" at bounding box center [408, 12] width 24 height 14
click at [440, 7] on button "Submit" at bounding box center [443, 12] width 35 height 14
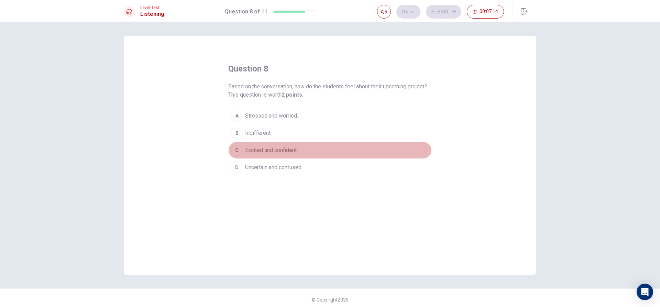
click at [288, 148] on span "Excited and confident." at bounding box center [271, 150] width 53 height 8
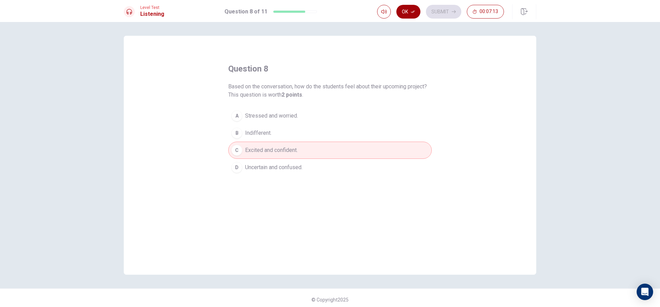
click at [410, 11] on button "Ok" at bounding box center [408, 12] width 24 height 14
click at [432, 10] on button "Submit" at bounding box center [443, 12] width 35 height 14
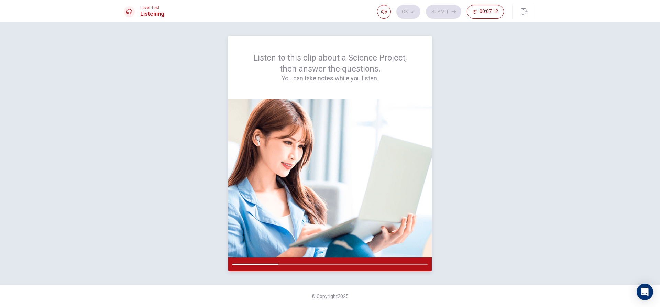
click at [346, 67] on div "Listen to this clip about a Science Project, then answer the questions. You can…" at bounding box center [330, 67] width 170 height 30
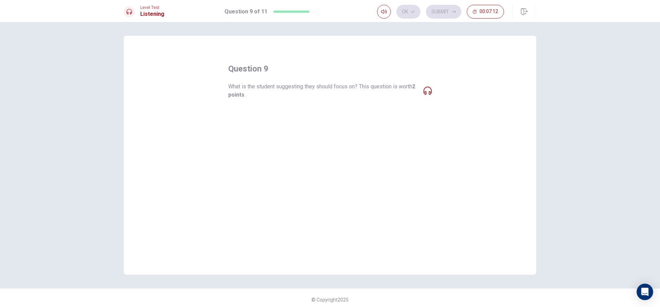
click at [374, 89] on span "What is the student suggesting they should focus on? This question is worth 2 p…" at bounding box center [323, 90] width 190 height 16
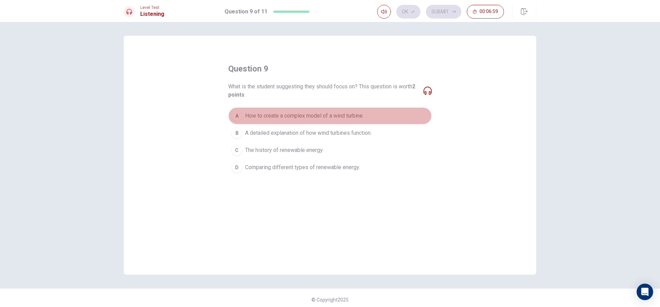
click at [288, 114] on span "How to create a complex model of a wind turbine." at bounding box center [304, 116] width 119 height 8
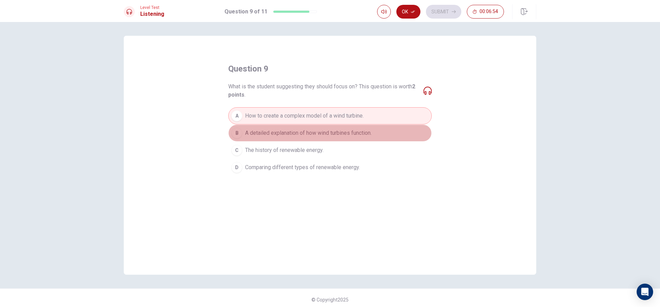
click at [283, 136] on span "A detailed explanation of how wind turbines function." at bounding box center [308, 133] width 126 height 8
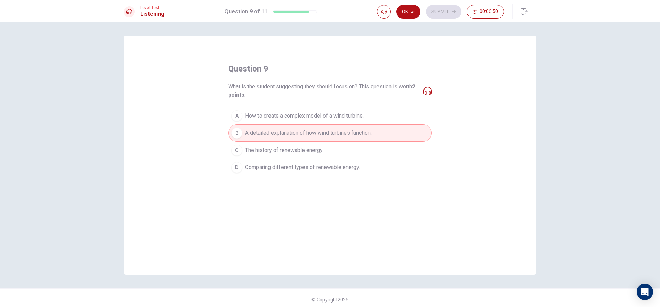
click at [428, 92] on icon at bounding box center [427, 91] width 8 height 8
click at [411, 11] on icon "button" at bounding box center [413, 12] width 4 height 4
click at [451, 13] on button "Submit" at bounding box center [443, 12] width 35 height 14
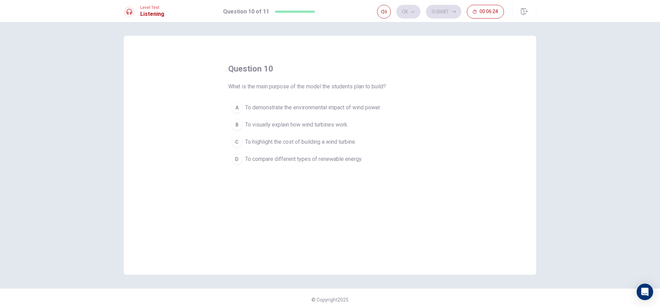
click at [319, 122] on span "To visually explain how wind turbines work." at bounding box center [296, 125] width 103 height 8
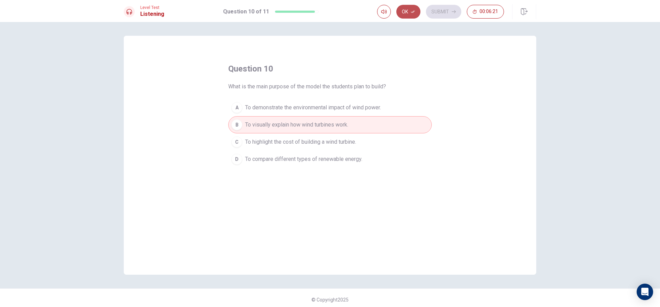
click at [415, 10] on icon "button" at bounding box center [413, 12] width 4 height 4
click at [436, 14] on button "Submit" at bounding box center [443, 12] width 35 height 14
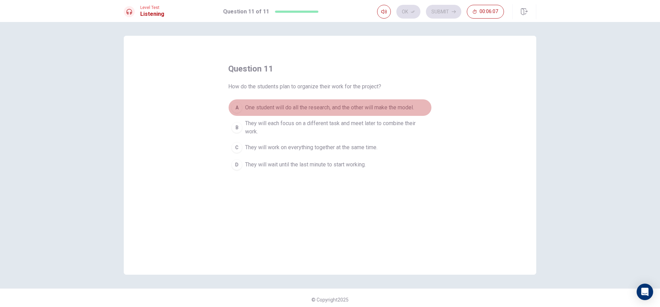
click at [339, 108] on span "One student will do all the research, and the other will make the model." at bounding box center [329, 107] width 169 height 8
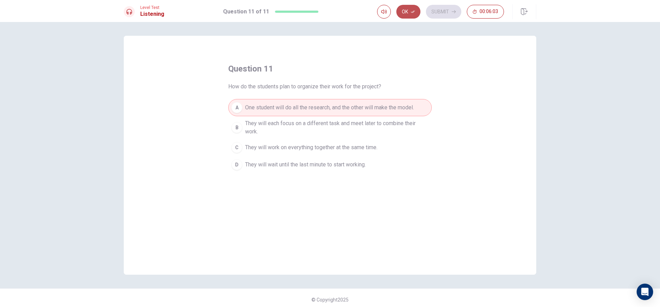
click at [414, 10] on icon "button" at bounding box center [413, 12] width 4 height 4
click at [440, 11] on button "Submit" at bounding box center [443, 12] width 35 height 14
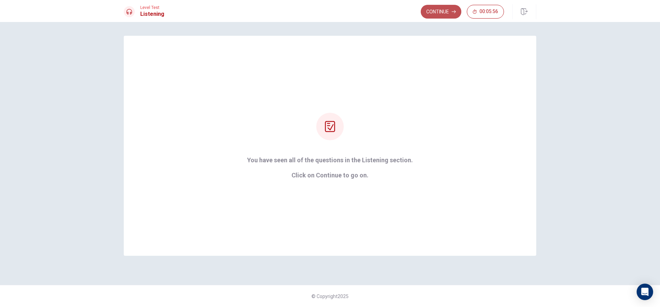
click at [444, 15] on button "Continue" at bounding box center [441, 12] width 41 height 14
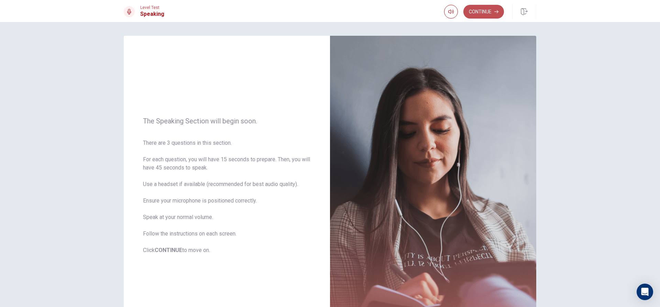
click at [478, 12] on button "Continue" at bounding box center [483, 12] width 41 height 14
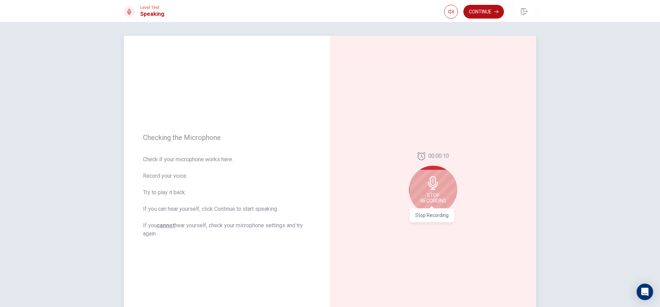
click at [440, 199] on span "Stop Recording" at bounding box center [433, 197] width 26 height 11
click at [439, 220] on icon "Play Audio" at bounding box center [440, 219] width 3 height 4
click at [428, 219] on button "Record Again" at bounding box center [426, 219] width 10 height 10
click at [439, 204] on div "Stop Recording" at bounding box center [433, 190] width 48 height 48
click at [426, 223] on button "Record Again" at bounding box center [426, 219] width 10 height 10
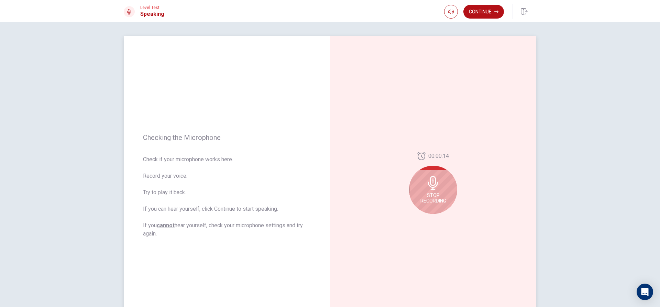
click at [439, 209] on div "Stop Recording" at bounding box center [433, 190] width 48 height 48
click at [440, 220] on icon "Play Audio" at bounding box center [441, 219] width 4 height 4
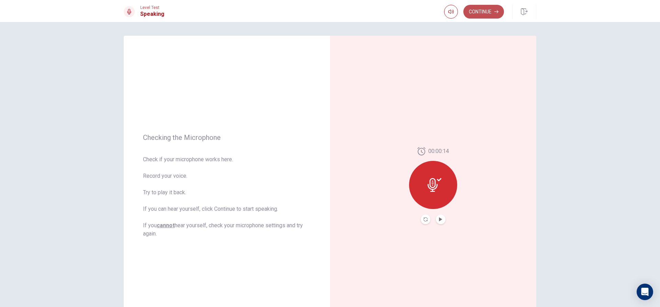
click at [493, 12] on button "Continue" at bounding box center [483, 12] width 41 height 14
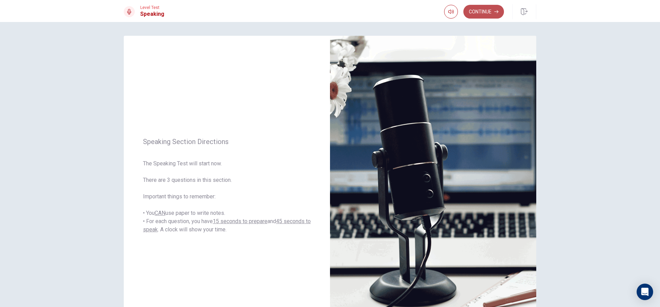
click at [488, 14] on button "Continue" at bounding box center [483, 12] width 41 height 14
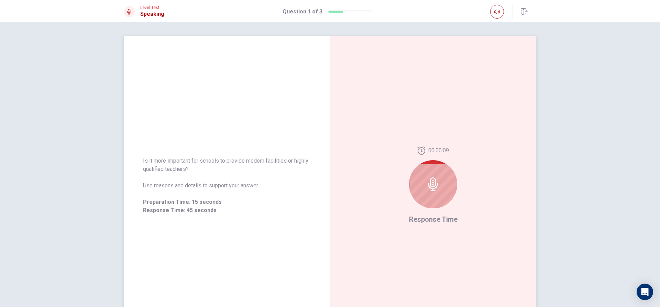
click at [434, 187] on icon at bounding box center [433, 184] width 14 height 14
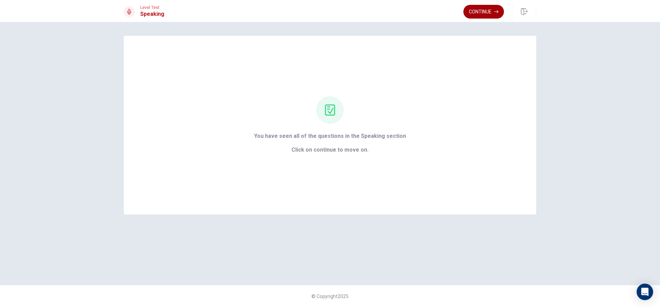
click at [492, 11] on button "Continue" at bounding box center [483, 12] width 41 height 14
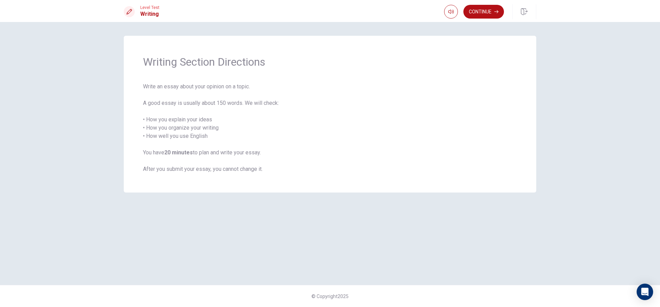
click at [324, 142] on span "Write an essay about your opinion on a topic. A good essay is usually about 150…" at bounding box center [330, 127] width 374 height 91
click at [484, 12] on button "Continue" at bounding box center [483, 12] width 41 height 14
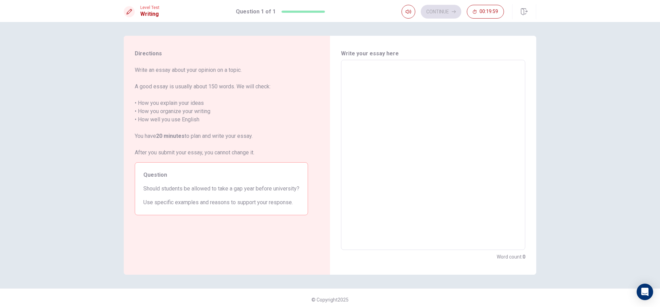
click at [384, 92] on textarea at bounding box center [433, 155] width 175 height 179
type textarea "i"
type textarea "x"
type textarea "in"
type textarea "x"
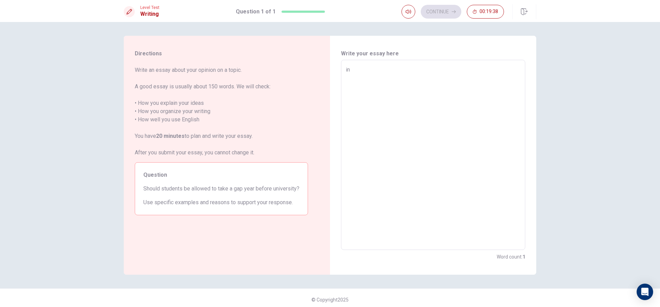
type textarea "i"
type textarea "x"
type textarea "I"
type textarea "x"
type textarea "In"
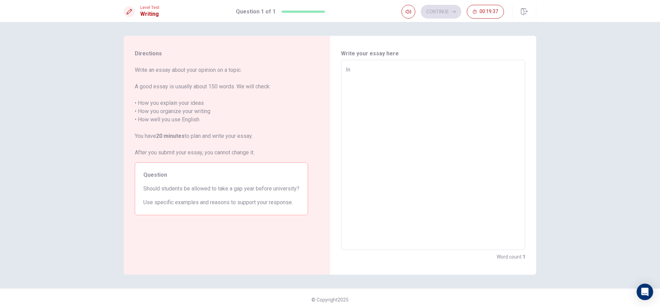
type textarea "x"
type textarea "In"
type textarea "x"
type textarea "In m"
type textarea "x"
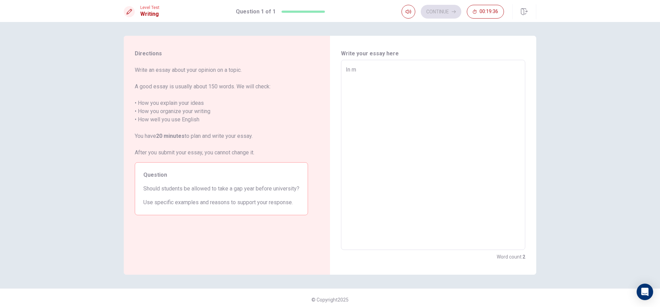
type textarea "In my"
type textarea "x"
type textarea "In myp"
type textarea "x"
type textarea "In my"
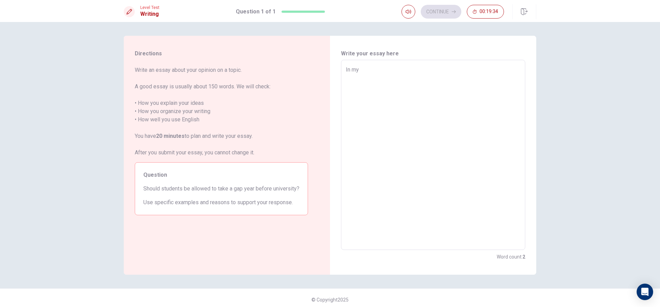
type textarea "x"
type textarea "In myo"
type textarea "x"
type textarea "In myop"
type textarea "x"
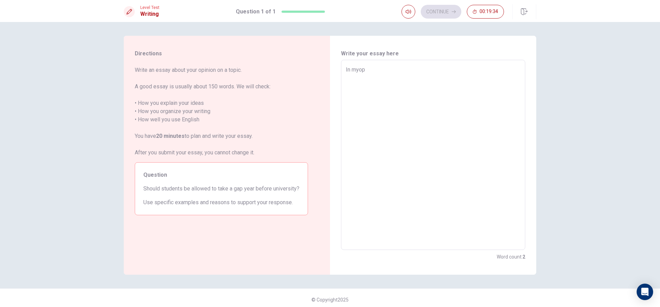
type textarea "In myopp"
type textarea "x"
type textarea "In myop"
type textarea "x"
type textarea "In myo"
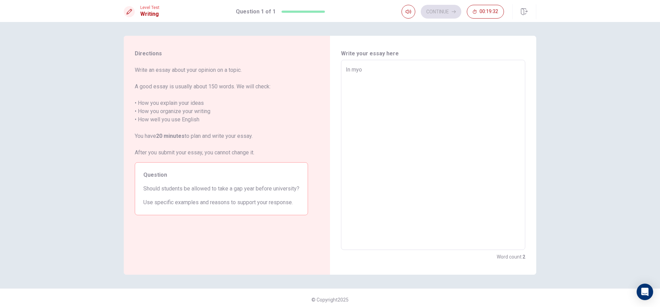
type textarea "x"
type textarea "In my"
type textarea "x"
type textarea "In my"
type textarea "x"
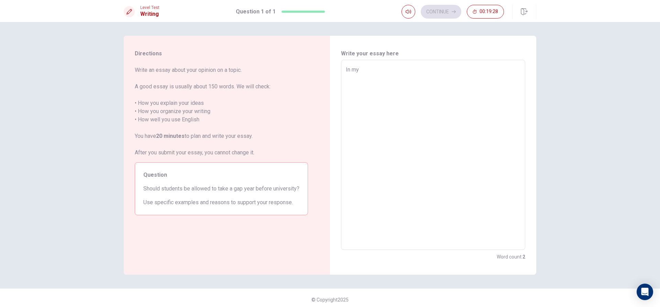
type textarea "In my o"
type textarea "x"
type textarea "In my op"
type textarea "x"
type textarea "In my opp"
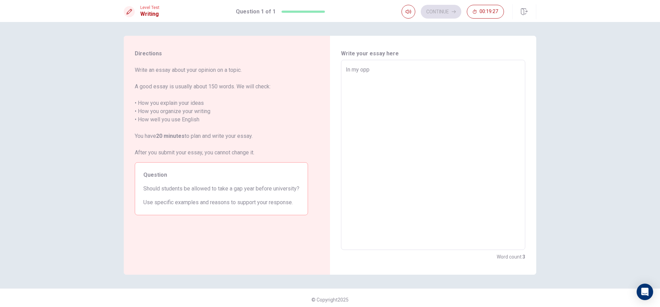
type textarea "x"
type textarea "In my oppi"
type textarea "x"
type textarea "In my oppin"
type textarea "x"
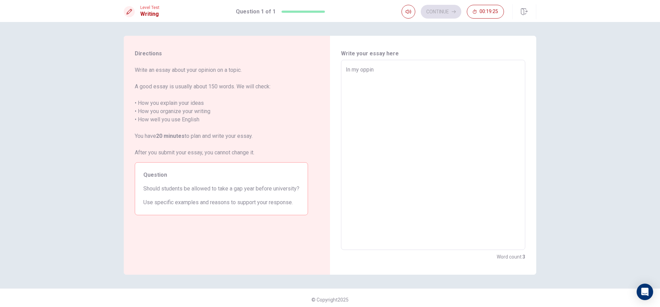
type textarea "In my oppini"
type textarea "x"
type textarea "In my oppinio"
type textarea "x"
type textarea "In my oppinion"
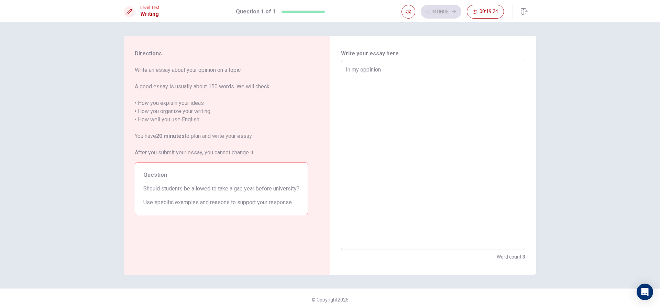
type textarea "x"
type textarea "In my oppinion"
type textarea "x"
type textarea "In my oppinion t"
type textarea "x"
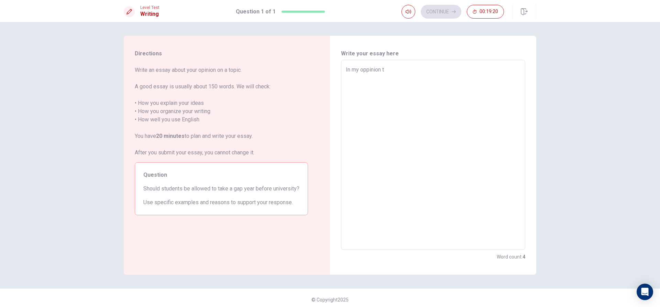
type textarea "In my oppinion ta"
type textarea "x"
type textarea "In my oppinion tak"
type textarea "x"
type textarea "In my oppinion take"
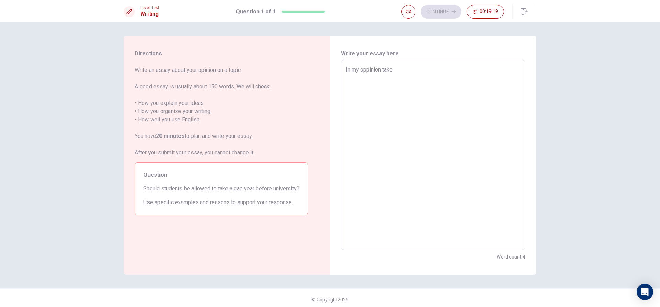
type textarea "x"
type textarea "In my oppinion takea"
type textarea "x"
type textarea "In my oppinion takea"
type textarea "x"
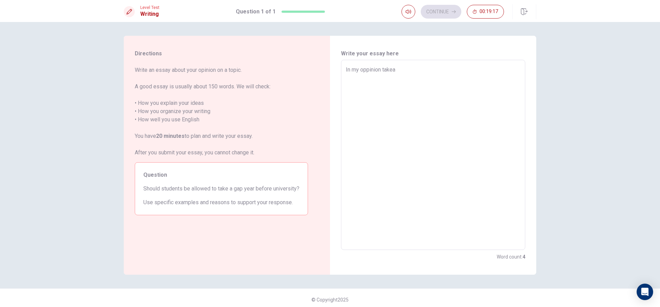
type textarea "In my oppinion takea"
type textarea "x"
type textarea "In my oppinion take"
type textarea "x"
type textarea "In my oppinion tak"
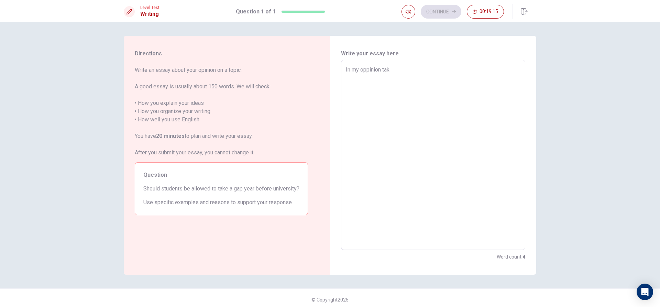
type textarea "x"
type textarea "In my oppinion taki"
type textarea "x"
type textarea "In my oppinion takin"
type textarea "x"
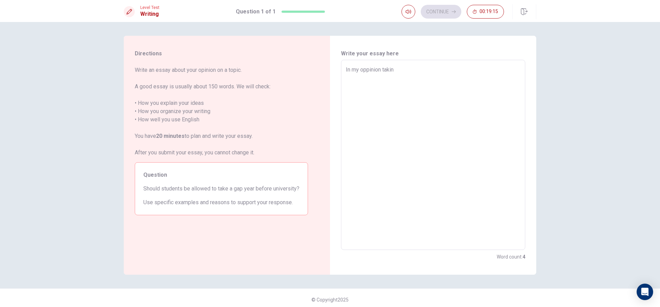
type textarea "In my oppinion taking"
type textarea "x"
type textarea "In my oppinion taking"
type textarea "x"
type textarea "In my oppinion taking a"
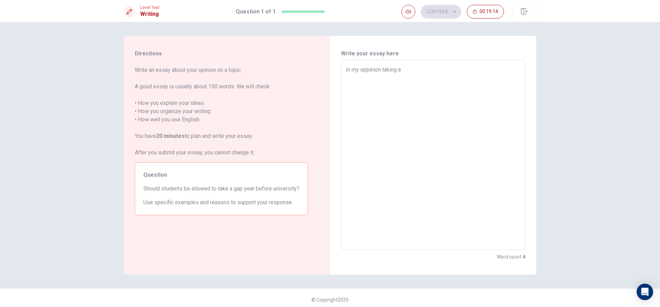
type textarea "x"
type textarea "In my oppinion taking a"
type textarea "x"
type textarea "In my oppinion taking a g"
type textarea "x"
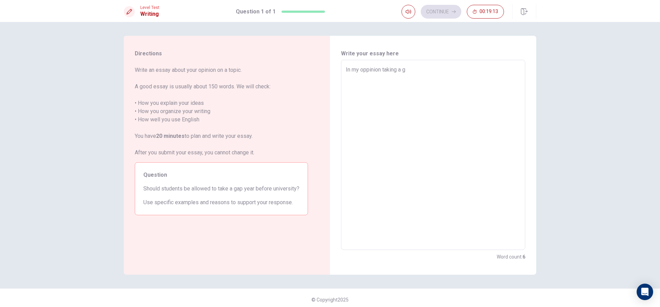
type textarea "In my oppinion taking a ga"
type textarea "x"
type textarea "In my oppinion taking a gab"
type textarea "x"
type textarea "In my oppinion taking a gab"
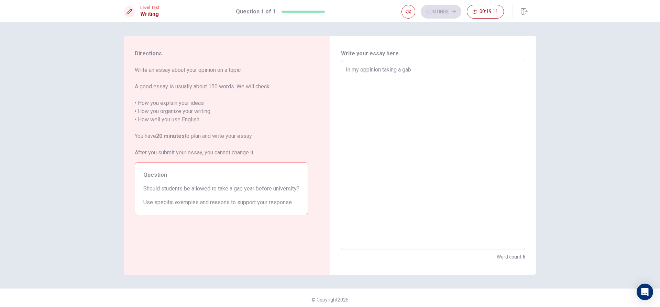
type textarea "x"
type textarea "In my oppinion taking a gab \"
type textarea "x"
type textarea "In my oppinion taking a gab"
type textarea "x"
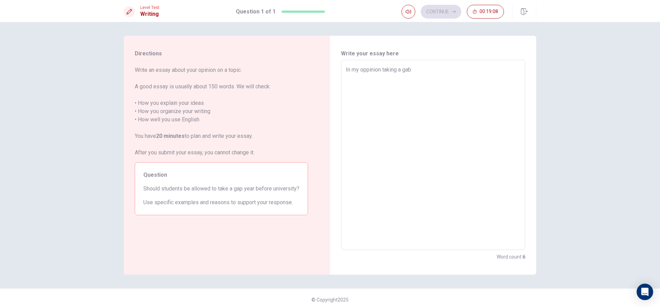
type textarea "In my oppinion taking a gab"
type textarea "x"
type textarea "In my oppinion taking a ga"
type textarea "x"
type textarea "In my oppinion taking a gap"
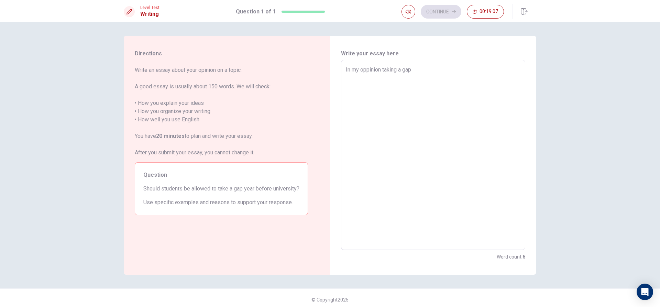
type textarea "x"
type textarea "In my oppinion taking a gapi"
type textarea "x"
type textarea "In my oppinion taking a gapis"
type textarea "x"
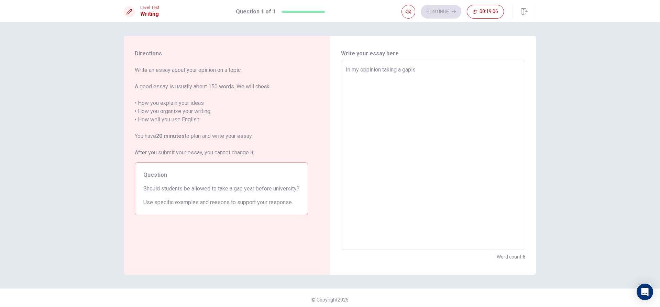
type textarea "In my oppinion taking a gapis"
type textarea "x"
type textarea "In my oppinion taking a gapis u"
type textarea "x"
type textarea "In my oppinion taking a gapis up"
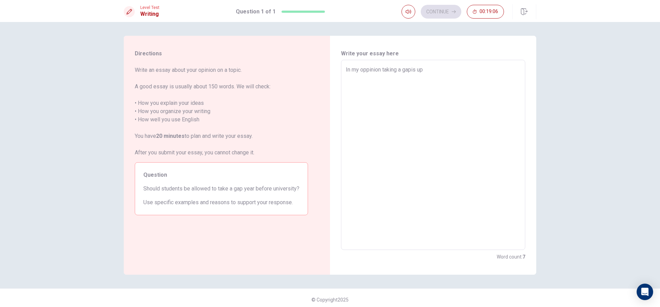
type textarea "x"
type textarea "In my oppinion taking a gapis up"
type textarea "x"
type textarea "In my oppinion taking a gapis up t"
type textarea "x"
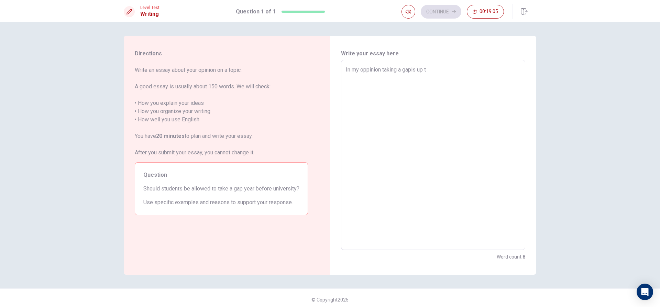
type textarea "In my oppinion taking a gapis up to"
type textarea "x"
type textarea "In my oppinion taking a gapis up top"
type textarea "x"
type textarea "In my oppinion taking a gapis up topr"
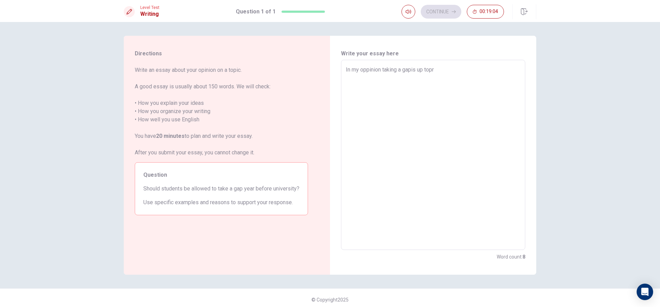
type textarea "x"
type textarea "In my oppinion taking a gapis up top"
type textarea "x"
type textarea "In my oppinion taking a gapis up to"
type textarea "x"
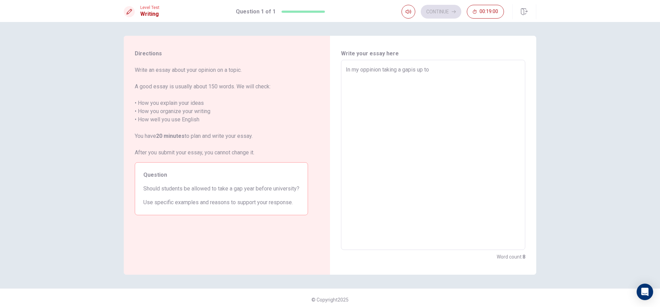
type textarea "In my oppinion taking a gapis up to"
type textarea "x"
type textarea "In my oppinion taking a gapis up to p"
type textarea "x"
type textarea "In my oppinion taking a gapis up to pe"
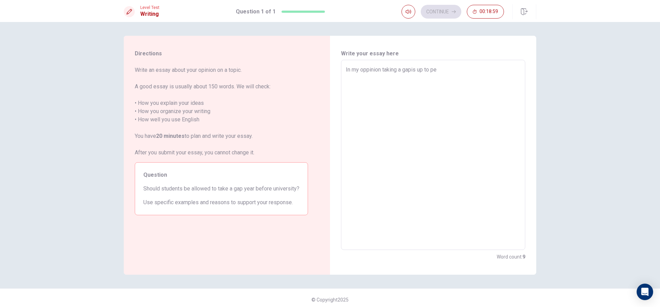
type textarea "x"
type textarea "In my oppinion taking a gapis up to per"
type textarea "x"
type textarea "In my oppinion taking a gapis up to pers"
type textarea "x"
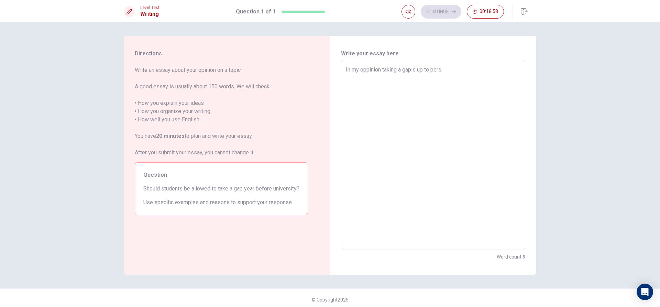
type textarea "In my oppinion taking a gapis up to perso"
type textarea "x"
type textarea "In my oppinion taking a gapis up to person"
type textarea "x"
type textarea "In my oppinion taking a gapis up to person"
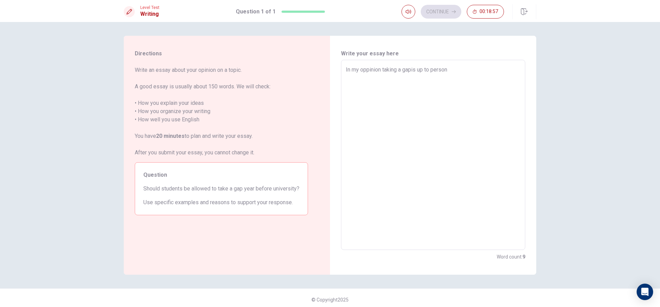
type textarea "x"
type textarea "In my oppinion taking a gapis up to person s"
type textarea "x"
type textarea "In my oppinion taking a gapis up to person so"
type textarea "x"
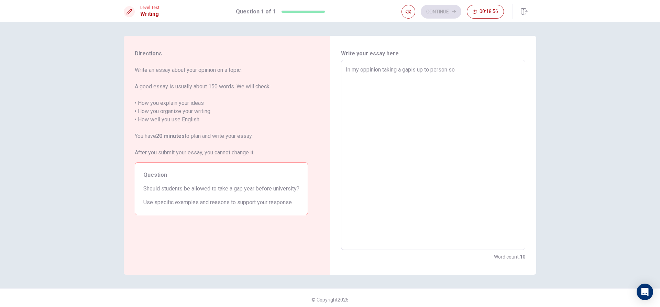
type textarea "In my oppinion taking a gapis up to person som"
type textarea "x"
type textarea "In my oppinion taking a gapis up to person some"
type textarea "x"
type textarea "In my oppinion taking a gapis up to person someo"
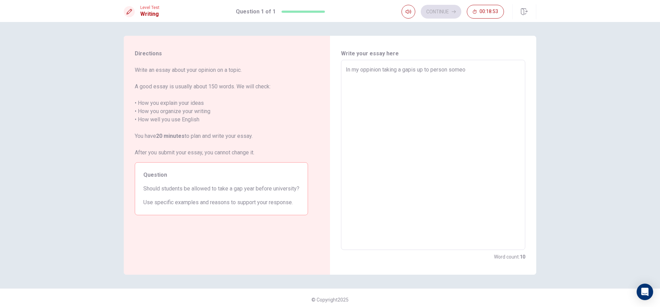
type textarea "x"
type textarea "In my oppinion taking a gapis up to person [PERSON_NAME]"
type textarea "x"
type textarea "In my oppinion taking a gapis up to person someone"
type textarea "x"
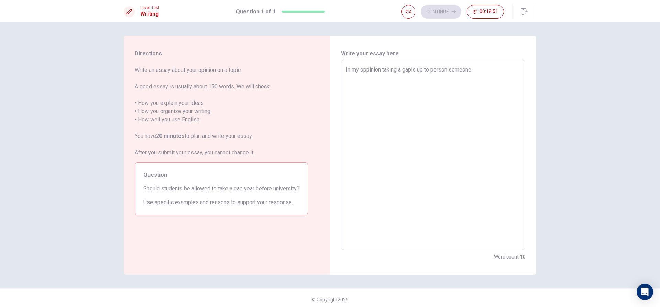
type textarea "In my oppinion taking a gapis up to person [PERSON_NAME]"
type textarea "x"
type textarea "In my oppinion taking a gapis up to person someone"
type textarea "x"
type textarea "In my oppinion taking a gapis up to person someone"
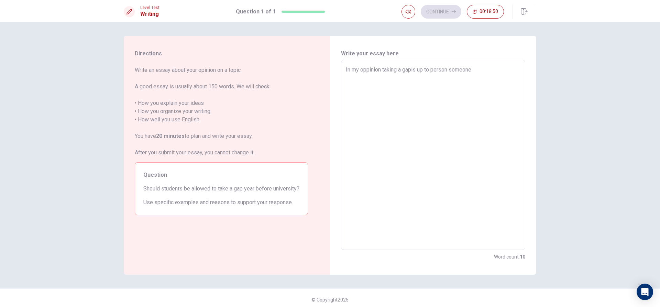
type textarea "x"
type textarea "In my oppinion taking a gapis up to person someone w"
type textarea "x"
type textarea "In my oppinion taking a gapis up to person someone wh"
type textarea "x"
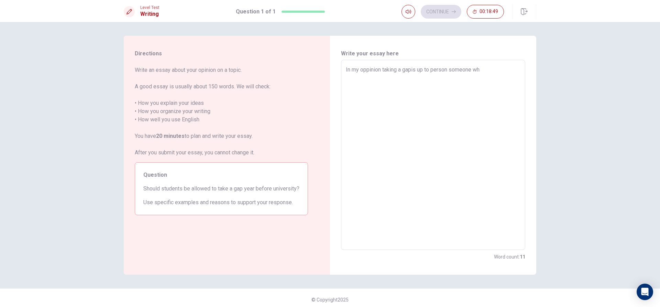
type textarea "In my oppinion taking a gapis up to person someone who"
type textarea "x"
type textarea "In my oppinion taking a gapis up to person someone who"
type textarea "x"
type textarea "In my oppinion taking a gapis up to person someone who d"
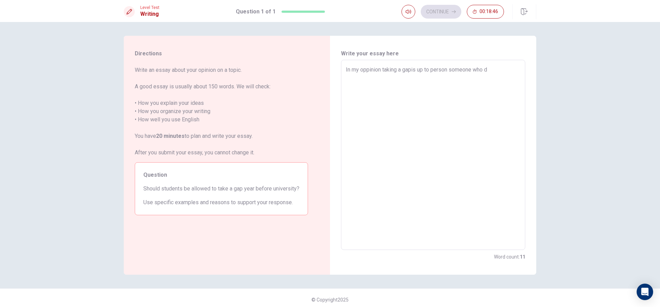
type textarea "x"
type textarea "In my oppinion taking a gapis up to person someone who di"
type textarea "x"
type textarea "In my oppinion taking a gapis up to person someone who did"
type textarea "x"
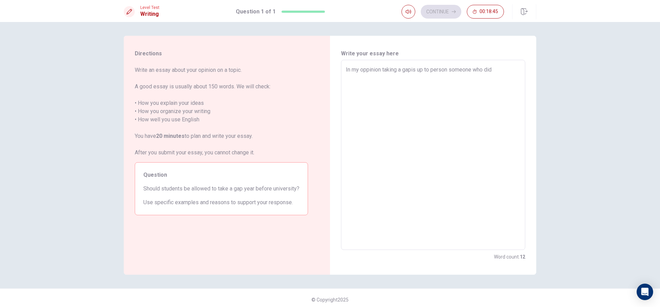
type textarea "In my oppinion taking a gapis up to person someone who didn"
type textarea "x"
type textarea "In my oppinion taking a gapis up to person someone who did"
type textarea "x"
type textarea "In my oppinion taking a gapis up to person someone who di"
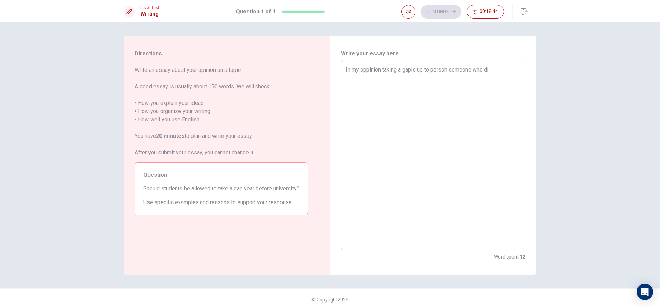
type textarea "x"
type textarea "In my oppinion taking a gapis up to person someone who d"
type textarea "x"
type textarea "In my oppinion taking a gapis up to person someone who do"
type textarea "x"
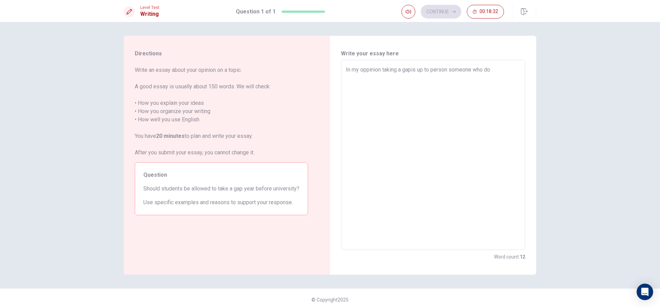
type textarea "In my oppinion taking a gapis up to person someone who do"
type textarea "x"
type textarea "In my oppinion taking a gapis up to person someone who do n"
type textarea "x"
type textarea "In my oppinion taking a gapis up to person someone who do no"
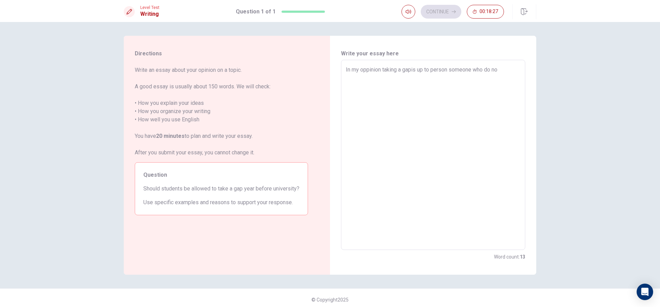
type textarea "x"
type textarea "In my oppinion taking a gapis up to person someone who do not"
type textarea "x"
type textarea "In my oppinion taking a gapis up to person someone who do not"
type textarea "x"
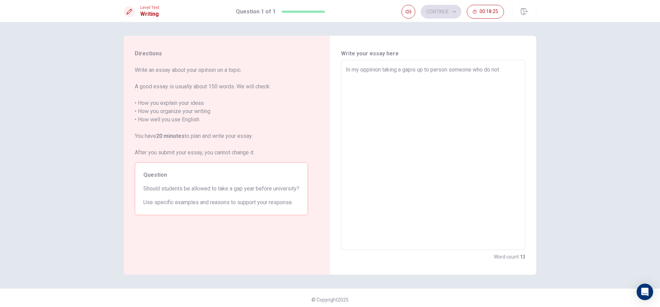
type textarea "In my oppinion taking a gapis up to person someone who do not r"
type textarea "x"
type textarea "In my oppinion taking a gapis up to person someone who do not re"
type textarea "x"
type textarea "In my oppinion taking a gapis up to person someone who do not rea"
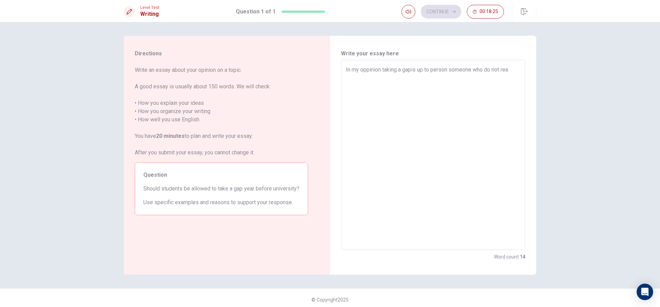
type textarea "x"
click at [410, 68] on textarea "In my oppinion taking a gapis up to person someone who do not ready for univers…" at bounding box center [433, 155] width 175 height 179
click at [432, 66] on textarea "In my oppinion taking a gap is up to person someone who do not ready for univer…" at bounding box center [433, 155] width 175 height 179
click at [465, 69] on textarea "In my oppinion taking a gap is up to that person someone who do not ready for u…" at bounding box center [433, 155] width 175 height 179
click at [486, 80] on textarea "In my oppinion taking a gap is up to that person.Someone who do not ready for u…" at bounding box center [433, 155] width 175 height 179
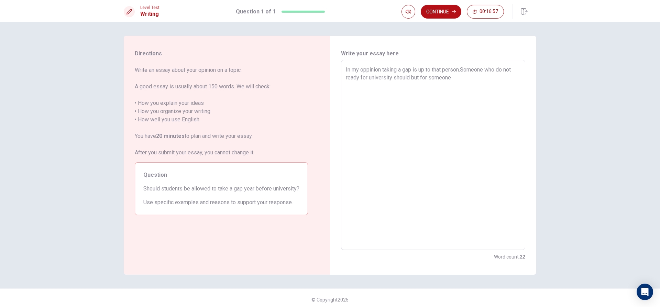
click at [409, 77] on textarea "In my oppinion taking a gap is up to that person.Someone who do not ready for u…" at bounding box center [433, 155] width 175 height 179
click at [466, 81] on textarea "In my oppinion taking a gap is up to that person.Someone who do not ready for u…" at bounding box center [433, 155] width 175 height 179
drag, startPoint x: 380, startPoint y: 86, endPoint x: 353, endPoint y: 86, distance: 27.5
click at [353, 86] on textarea "In my oppinion taking a gap is up to that person.Someone who do not ready for u…" at bounding box center [433, 155] width 175 height 179
click at [432, 88] on textarea "In my oppinion taking a gap is up to that person.Someone who do not ready for u…" at bounding box center [433, 155] width 175 height 179
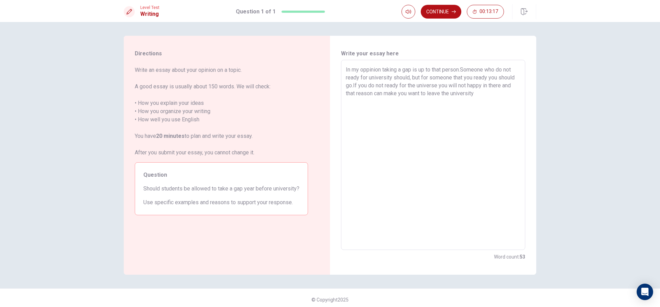
click at [434, 86] on textarea "In my oppinion taking a gap is up to that person.Someone who do not ready for u…" at bounding box center [433, 155] width 175 height 179
click at [436, 84] on textarea "In my oppinion taking a gap is up to that person.Someone who do not ready for u…" at bounding box center [433, 155] width 175 height 179
click at [505, 96] on textarea "In my oppinion taking a gap is up to that person.Someone who do not ready for u…" at bounding box center [433, 155] width 175 height 179
drag, startPoint x: 428, startPoint y: 93, endPoint x: 408, endPoint y: 93, distance: 20.3
click at [408, 93] on textarea "In my oppinion taking a gap is up to that person.Someone who do not ready for u…" at bounding box center [433, 155] width 175 height 179
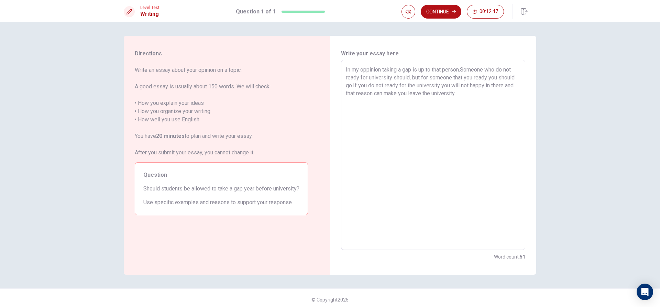
click at [471, 98] on textarea "In my oppinion taking a gap is up to that person.Someone who do not ready for u…" at bounding box center [433, 155] width 175 height 179
drag, startPoint x: 508, startPoint y: 94, endPoint x: 456, endPoint y: 96, distance: 52.3
click at [456, 96] on textarea "In my oppinion taking a gap is up to that person.Someone who do not ready for u…" at bounding box center [433, 155] width 175 height 179
click at [495, 117] on textarea "In my oppinion taking a gap is up to that person.Someone who do not ready for u…" at bounding box center [433, 155] width 175 height 179
click at [506, 98] on textarea "In my oppinion taking a gap is up to that person.Someone who do not ready for u…" at bounding box center [433, 155] width 175 height 179
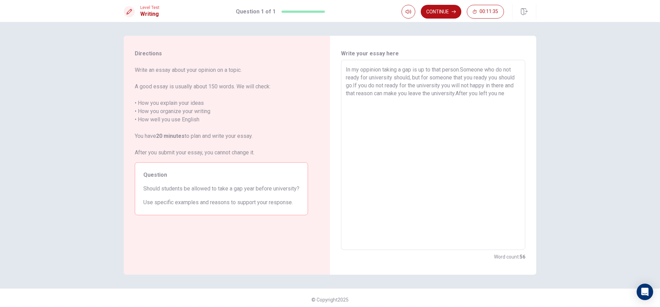
drag, startPoint x: 509, startPoint y: 94, endPoint x: 455, endPoint y: 100, distance: 53.9
click at [455, 100] on textarea "In my oppinion taking a gap is up to that person.Someone who do not ready for u…" at bounding box center [433, 155] width 175 height 179
click at [365, 103] on textarea "In my oppinion taking a gap is up to that person.Someone who do not ready for u…" at bounding box center [433, 155] width 175 height 179
click at [367, 101] on textarea "In my oppinion taking a gap is up to that person.Someone who do not ready for u…" at bounding box center [433, 155] width 175 height 179
click at [383, 102] on textarea "In my oppinion taking a gap is up to that person.Someone who do not ready for u…" at bounding box center [433, 155] width 175 height 179
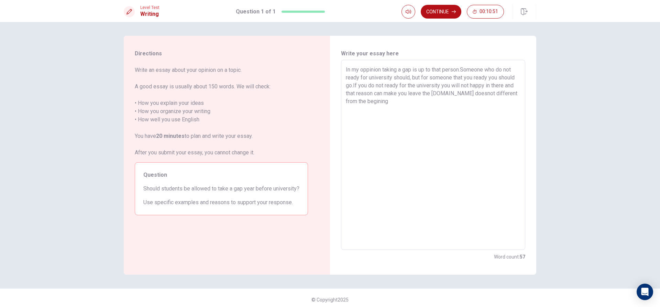
click at [365, 101] on textarea "In my oppinion taking a gap is up to that person.Someone who do not ready for u…" at bounding box center [433, 155] width 175 height 179
click at [472, 93] on textarea "In my oppinion taking a gap is up to that person.Someone who do not ready for u…" at bounding box center [433, 155] width 175 height 179
click at [458, 93] on textarea "In my oppinion taking a gap is up to that person.Someone who do not ready for u…" at bounding box center [433, 155] width 175 height 179
drag, startPoint x: 455, startPoint y: 92, endPoint x: 471, endPoint y: 106, distance: 20.7
click at [472, 105] on textarea "In my oppinion taking a gap is up to that person.Someone who do not ready for u…" at bounding box center [433, 155] width 175 height 179
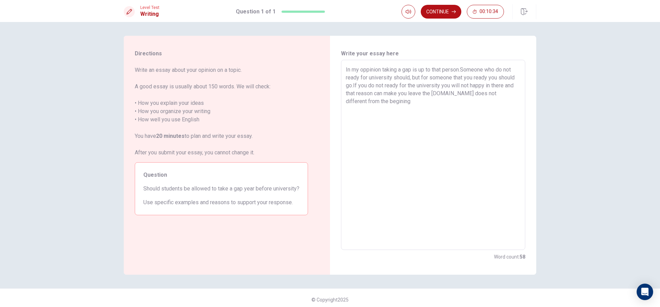
drag, startPoint x: 384, startPoint y: 101, endPoint x: 394, endPoint y: 100, distance: 10.7
click at [385, 100] on textarea "In my oppinion taking a gap is up to that person.Someone who do not ready for u…" at bounding box center [433, 155] width 175 height 179
click at [395, 100] on textarea "In my oppinion taking a gap is up to that person.Someone who do not ready for u…" at bounding box center [433, 155] width 175 height 179
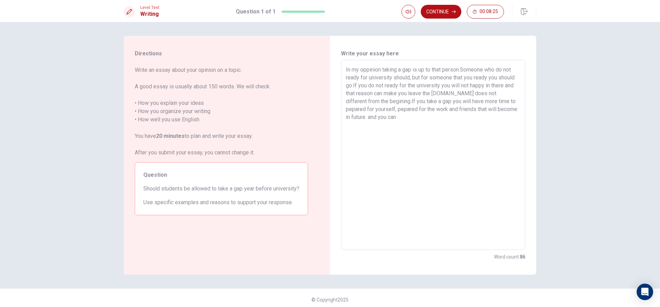
drag, startPoint x: 398, startPoint y: 121, endPoint x: 362, endPoint y: 120, distance: 35.8
click at [362, 120] on textarea "In my oppinion taking a gap is up to that person.Someone who do not ready for u…" at bounding box center [433, 155] width 175 height 179
click at [383, 136] on textarea "In my oppinion taking a gap is up to that person.Someone who do not ready for u…" at bounding box center [433, 155] width 175 height 179
click at [405, 136] on textarea "In my oppinion taking a gap is up to that person.Someone who do not ready for u…" at bounding box center [433, 155] width 175 height 179
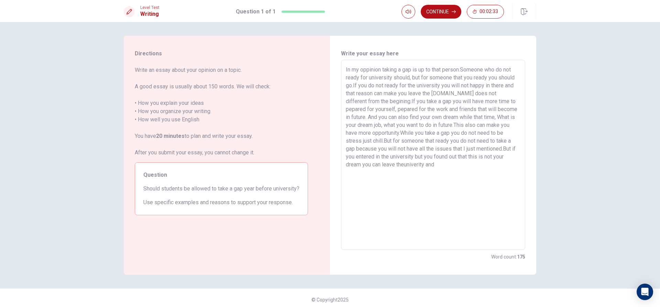
click at [403, 164] on textarea "In my oppinion taking a gap is up to that person.Someone who do not ready for u…" at bounding box center [433, 155] width 175 height 179
click at [449, 168] on textarea "In my oppinion taking a gap is up to that person.Someone who do not ready for u…" at bounding box center [433, 155] width 175 height 179
click at [381, 164] on textarea "In my oppinion taking a gap is up to that person.Someone who do not ready for u…" at bounding box center [433, 155] width 175 height 179
click at [501, 174] on textarea "In my oppinion taking a gap is up to that person.Someone who do not ready for u…" at bounding box center [433, 155] width 175 height 179
drag, startPoint x: 409, startPoint y: 77, endPoint x: 349, endPoint y: 84, distance: 60.2
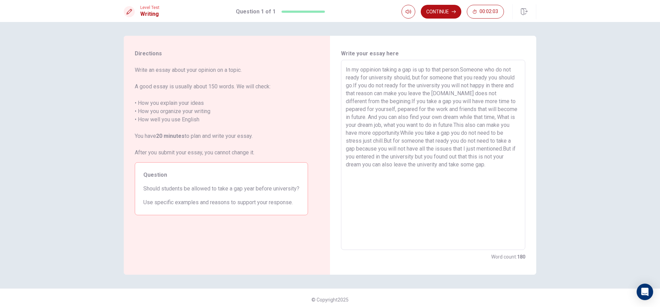
click at [349, 84] on textarea "In my oppinion taking a gap is up to that person.Someone who do not ready for u…" at bounding box center [433, 155] width 175 height 179
click at [444, 136] on textarea "In my oppinion taking a gap is up to that person.Someone who do not ready for u…" at bounding box center [433, 155] width 175 height 179
click at [470, 172] on textarea "In my oppinion taking a gap is up to that person.Someone who do not ready for u…" at bounding box center [433, 155] width 175 height 179
click at [389, 165] on textarea "In my oppinion taking a gap is up to that person.Someone who do not ready for u…" at bounding box center [433, 155] width 175 height 179
click at [488, 158] on textarea "In my oppinion taking a gap is up to that person.Someone who do not ready for u…" at bounding box center [433, 155] width 175 height 179
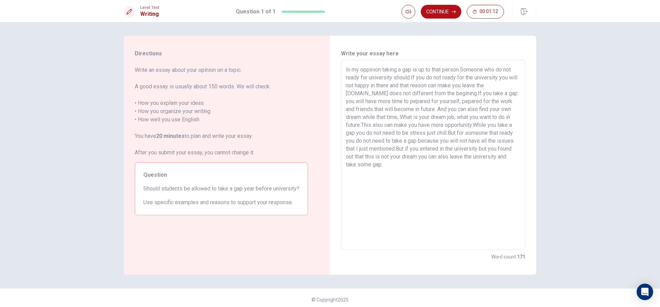
click at [496, 167] on textarea "In my oppinion taking a gap is up to that person.Someone who do not ready for u…" at bounding box center [433, 155] width 175 height 179
click at [454, 11] on icon "button" at bounding box center [454, 12] width 4 height 4
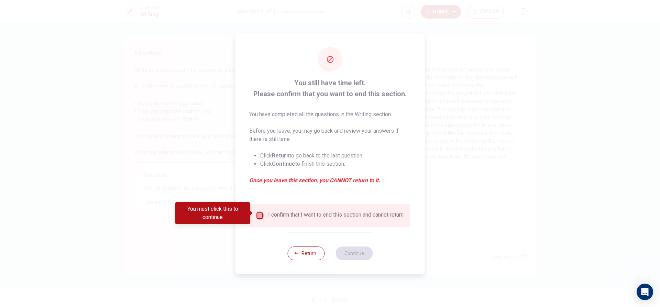
click at [260, 211] on input "You must click this to continue" at bounding box center [260, 215] width 8 height 8
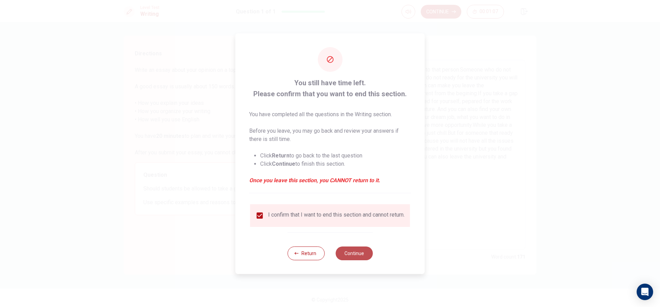
click at [362, 258] on button "Continue" at bounding box center [353, 253] width 37 height 14
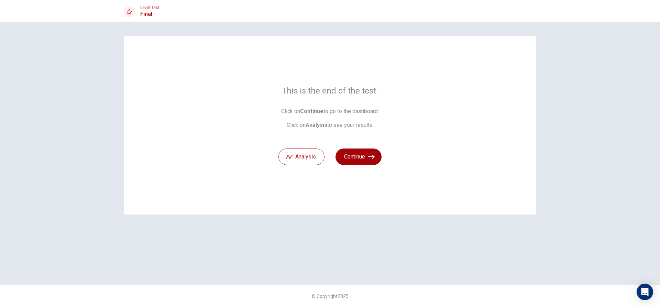
click at [371, 159] on icon "button" at bounding box center [371, 156] width 7 height 7
